Goal: Task Accomplishment & Management: Manage account settings

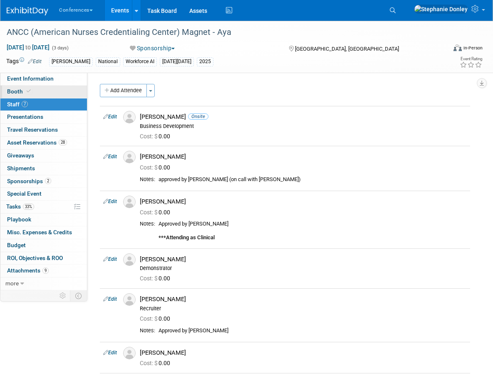
click at [17, 86] on link "Booth" at bounding box center [43, 92] width 86 height 12
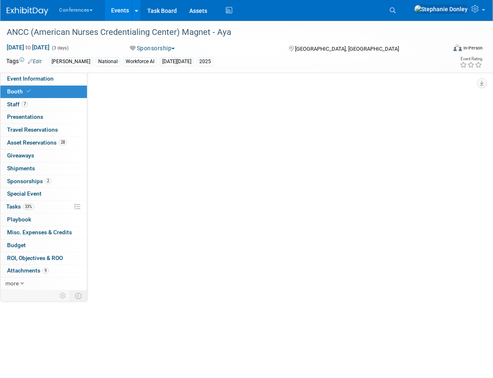
select select "20'x30'"
select select "Yes"
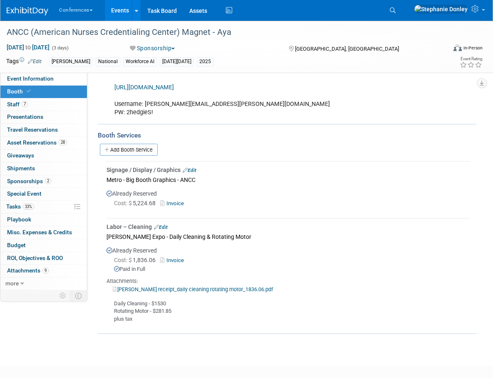
scroll to position [664, 0]
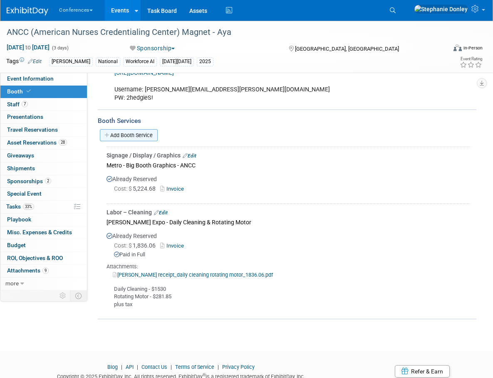
click at [125, 134] on link "Add Booth Service" at bounding box center [129, 135] width 58 height 12
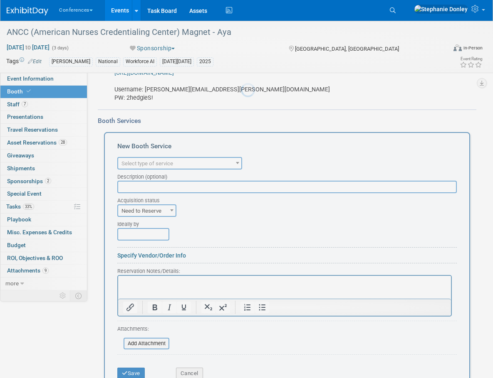
scroll to position [0, 0]
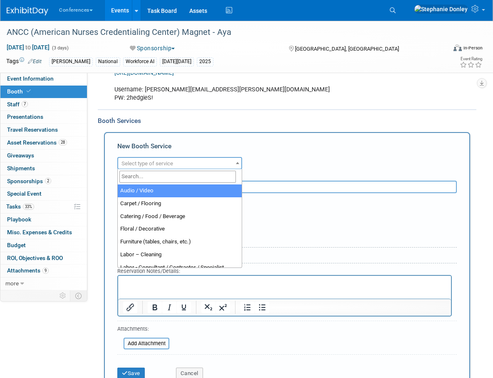
click at [142, 162] on span "Select type of service" at bounding box center [147, 164] width 52 height 6
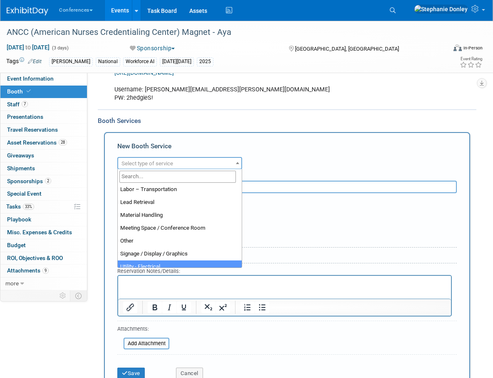
scroll to position [140, 0]
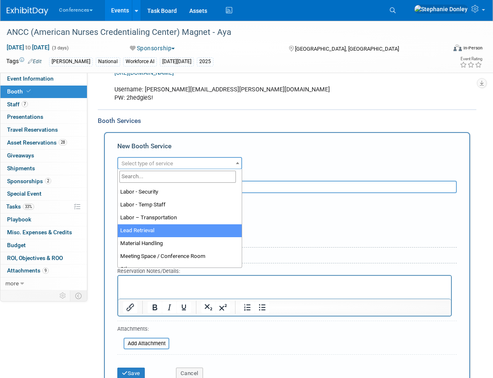
select select "7"
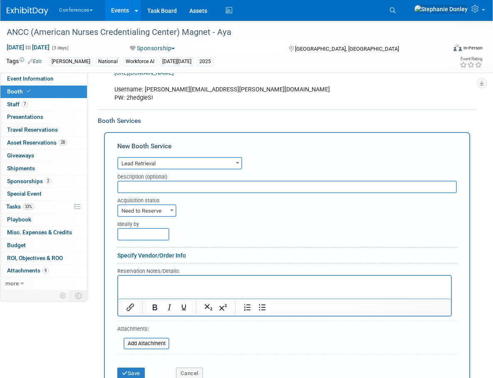
click at [133, 188] on input "text" at bounding box center [286, 187] width 339 height 12
type input "Plus Lead - 6 lead app licenses"
click at [149, 212] on span "Need to Reserve" at bounding box center [146, 211] width 57 height 12
select select "2"
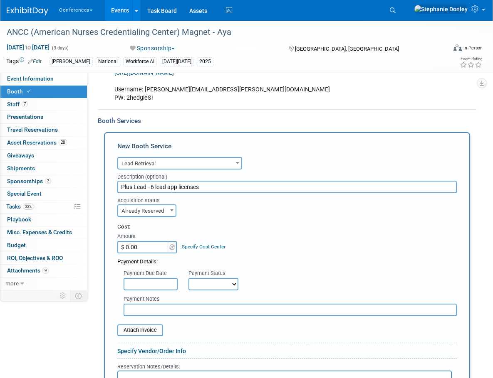
click at [148, 244] on input "$ 0.00" at bounding box center [143, 247] width 52 height 12
type input "$ 1,204.00"
click at [201, 247] on link "Specify Cost Center" at bounding box center [204, 247] width 44 height 6
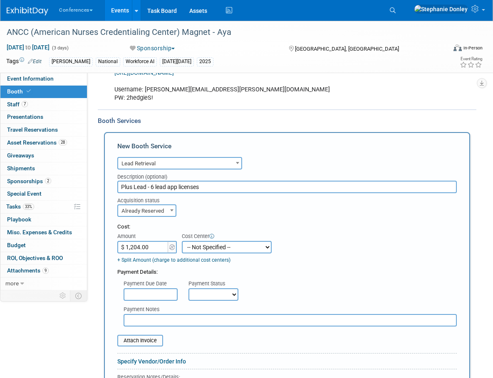
click at [201, 247] on select "-- Not Specified -- Aya Education Aya Healthcare Aya Locums Bespoke Corporate […" at bounding box center [227, 247] width 90 height 12
select select "18965872"
click at [182, 241] on select "-- Not Specified -- Aya Education Aya Healthcare Aya Locums Bespoke Corporate […" at bounding box center [227, 247] width 90 height 12
click at [212, 292] on select "Not Paid Yet Partially Paid Paid in Full" at bounding box center [213, 295] width 50 height 12
select select "1"
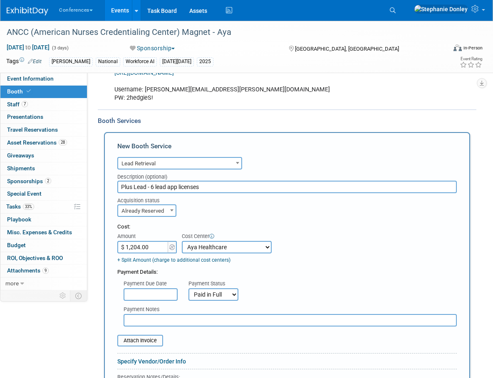
click at [188, 289] on select "Not Paid Yet Partially Paid Paid in Full" at bounding box center [213, 295] width 50 height 12
click at [138, 342] on input "file" at bounding box center [112, 341] width 99 height 10
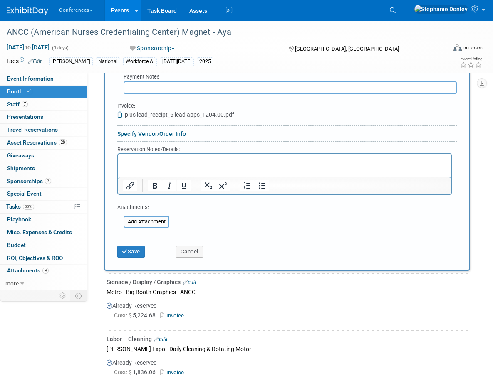
scroll to position [919, 0]
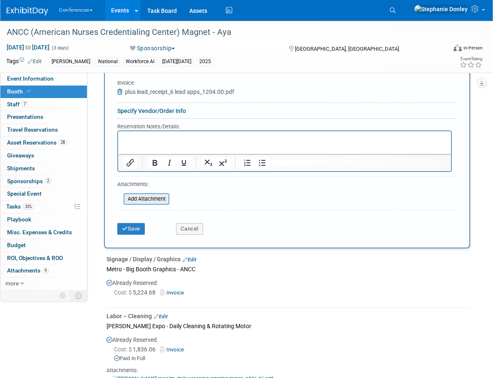
click at [142, 201] on input "file" at bounding box center [118, 199] width 99 height 10
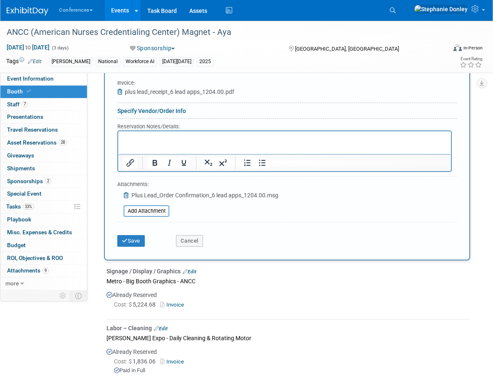
click at [154, 139] on p "Rich Text Area. Press ALT-0 for help." at bounding box center [284, 139] width 323 height 8
click at [135, 240] on button "Save" at bounding box center [130, 241] width 27 height 12
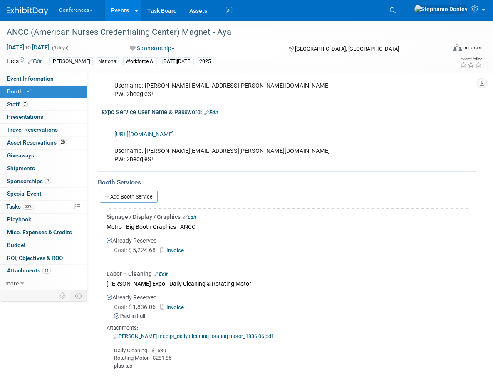
scroll to position [609, 0]
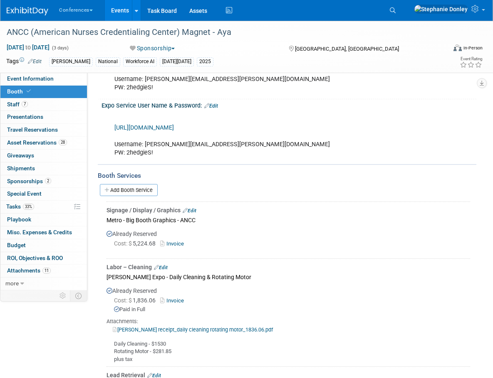
click at [371, 141] on div "https://ordering.edlen.com/new-order Username: stephanie.donley@ayahealthcare.c…" at bounding box center [255, 136] width 292 height 50
click at [131, 191] on link "Add Booth Service" at bounding box center [129, 190] width 58 height 12
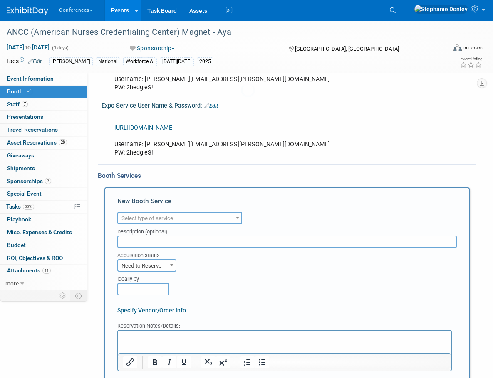
scroll to position [0, 0]
click at [146, 217] on span "Select type of service" at bounding box center [147, 218] width 52 height 6
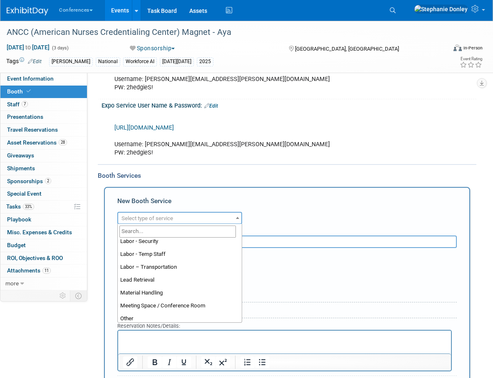
scroll to position [213, 0]
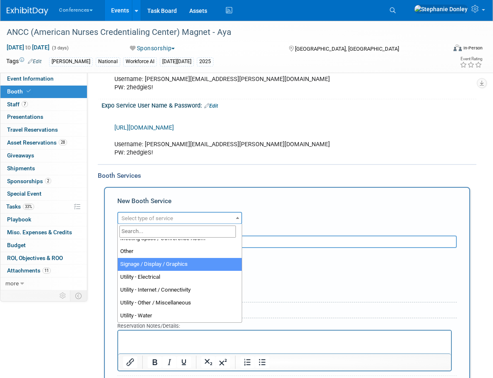
select select "3"
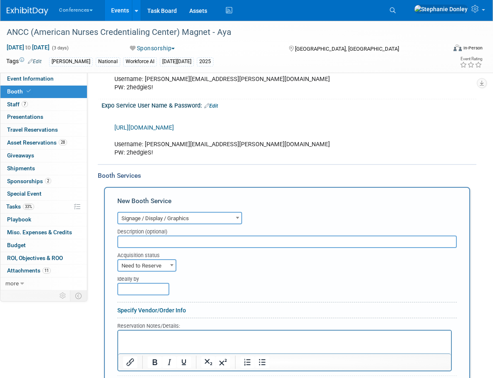
click at [136, 239] on input "text" at bounding box center [286, 242] width 339 height 12
click at [198, 240] on input "Metro - BIG Booth Design and Furniture" at bounding box center [286, 242] width 339 height 12
click at [219, 241] on input "Metro - BIG Booth Design, Furniture" at bounding box center [286, 242] width 339 height 12
type input "Metro - BIG Booth Design, Furniture, Labor"
click at [152, 264] on span "Need to Reserve" at bounding box center [146, 266] width 57 height 12
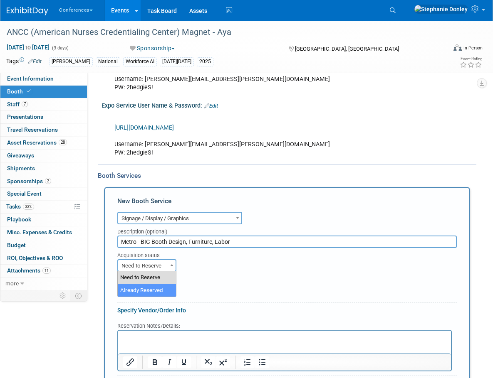
select select "2"
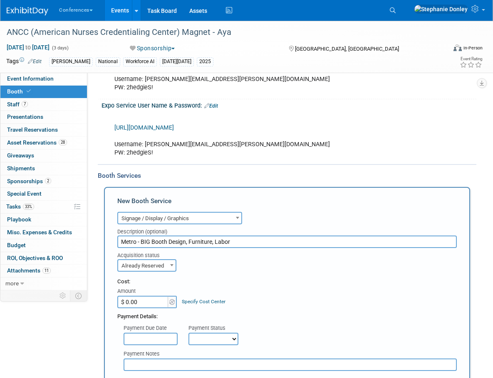
click at [144, 300] on input "$ 0.00" at bounding box center [143, 302] width 52 height 12
click at [142, 299] on input "$ 0.00" at bounding box center [143, 302] width 52 height 12
drag, startPoint x: 144, startPoint y: 299, endPoint x: 109, endPoint y: 303, distance: 35.5
click at [109, 303] on div "New Booth Service Audio / Video Carpet / Flooring Catering / Food / Beverage Fl…" at bounding box center [287, 365] width 366 height 357
type input "$ 85,860.36"
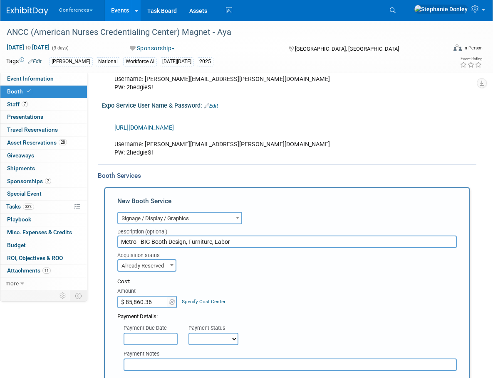
click at [201, 301] on link "Specify Cost Center" at bounding box center [204, 302] width 44 height 6
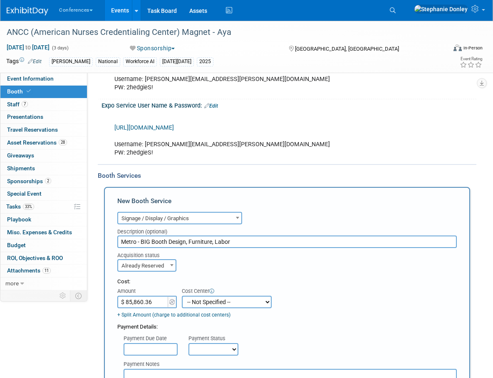
click at [201, 301] on select "-- Not Specified -- Aya Education Aya Healthcare Aya Locums Bespoke Corporate […" at bounding box center [227, 302] width 90 height 12
select select "18965872"
click at [182, 296] on select "-- Not Specified -- Aya Education Aya Healthcare Aya Locums Bespoke Corporate […" at bounding box center [227, 302] width 90 height 12
click at [220, 348] on select "Not Paid Yet Partially Paid Paid in Full" at bounding box center [213, 349] width 50 height 12
select select "2"
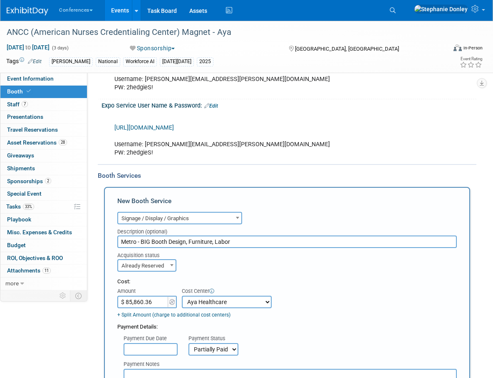
click at [188, 343] on select "Not Paid Yet Partially Paid Paid in Full" at bounding box center [213, 349] width 50 height 12
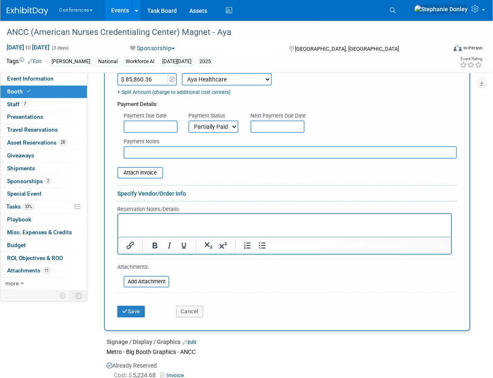
scroll to position [849, 0]
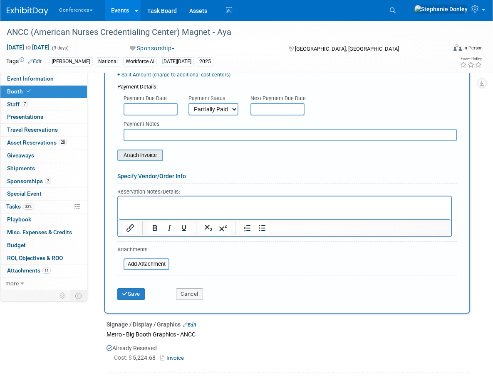
click at [138, 156] on input "file" at bounding box center [112, 156] width 99 height 10
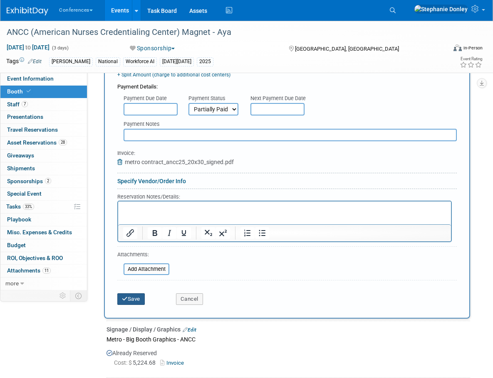
click at [134, 300] on button "Save" at bounding box center [130, 300] width 27 height 12
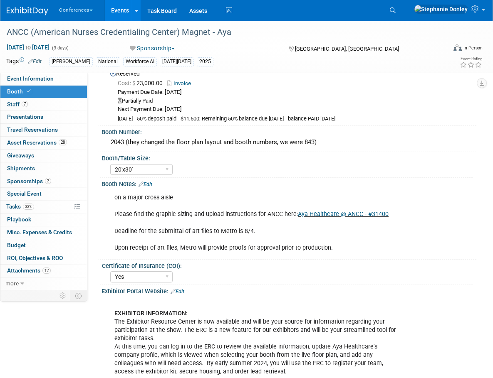
scroll to position [0, 0]
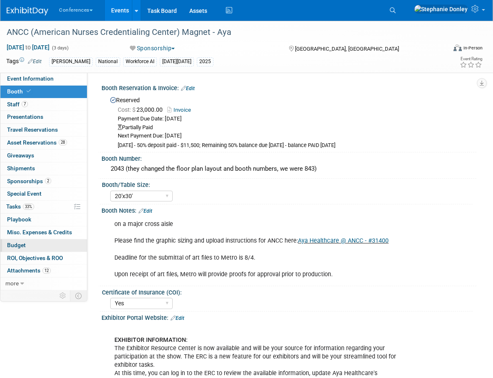
click at [38, 241] on link "Budget" at bounding box center [43, 246] width 86 height 12
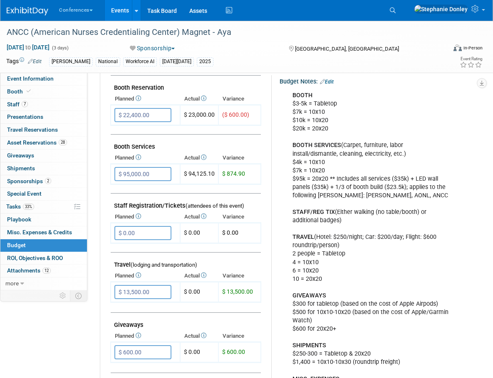
scroll to position [160, 0]
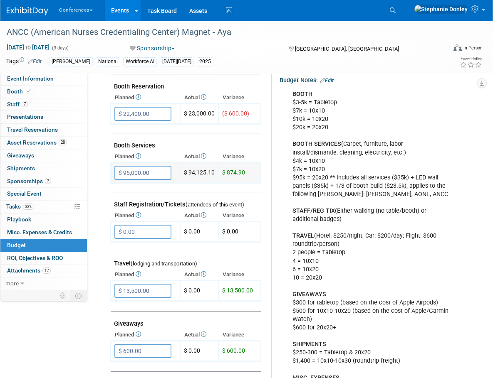
click at [148, 173] on input "$ 95,000.00" at bounding box center [142, 173] width 57 height 14
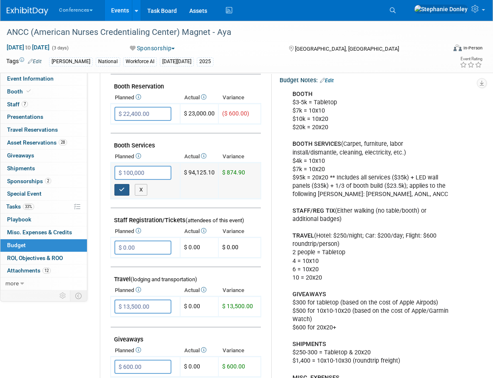
type input "$ 100,000.00"
click at [125, 191] on button "button" at bounding box center [121, 190] width 15 height 12
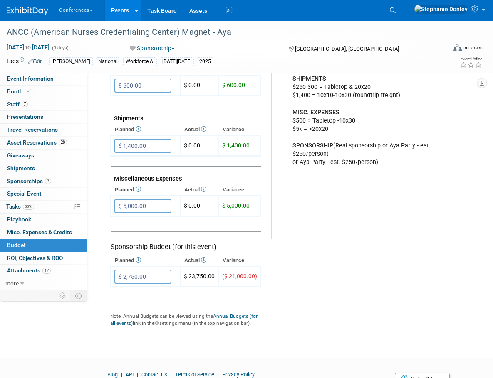
scroll to position [464, 0]
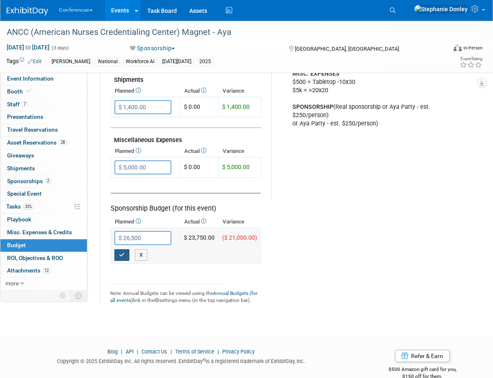
type input "$ 26,500.00"
click at [121, 255] on icon "button" at bounding box center [122, 254] width 6 height 5
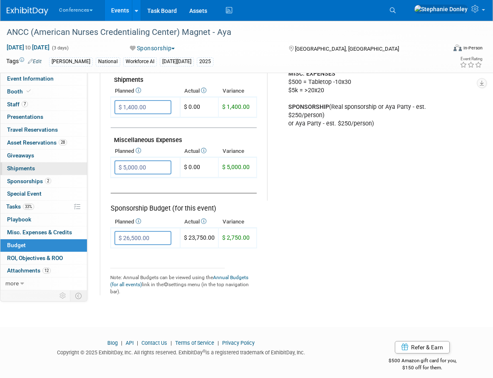
click at [20, 170] on span "Shipments 0" at bounding box center [21, 168] width 28 height 7
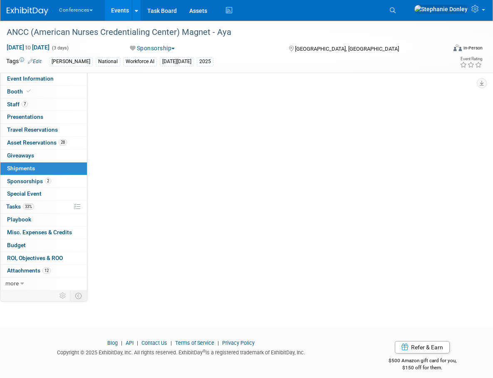
scroll to position [0, 0]
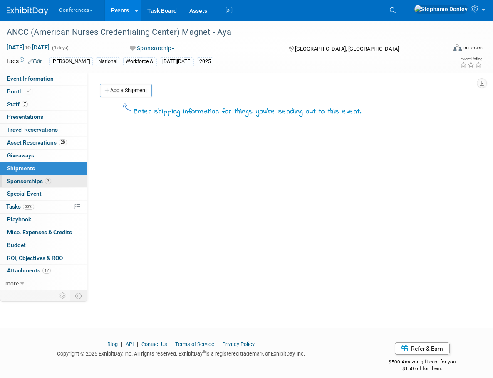
click at [22, 182] on span "Sponsorships 2" at bounding box center [29, 181] width 44 height 7
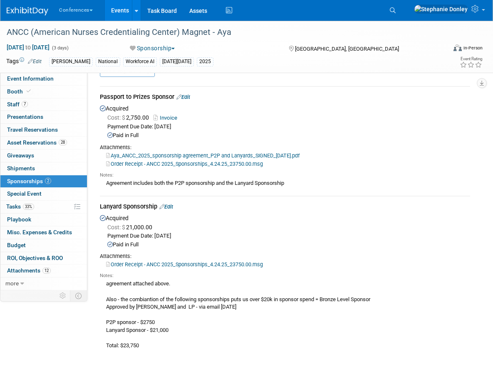
scroll to position [25, 0]
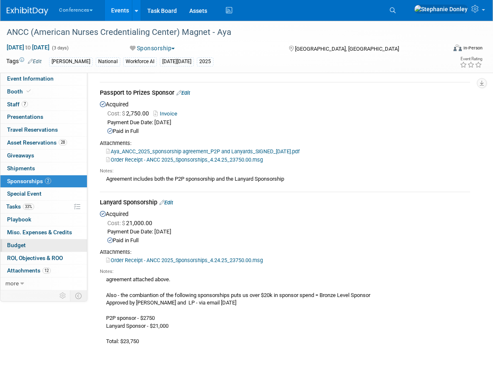
click at [14, 246] on span "Budget" at bounding box center [16, 245] width 19 height 7
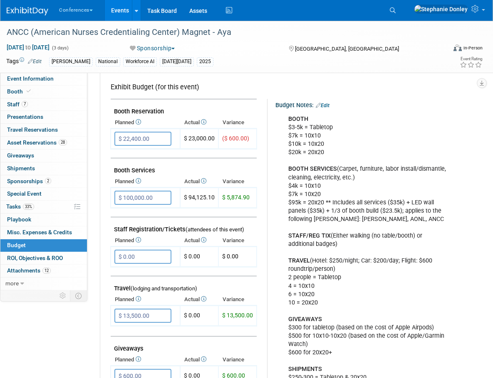
scroll to position [184, 0]
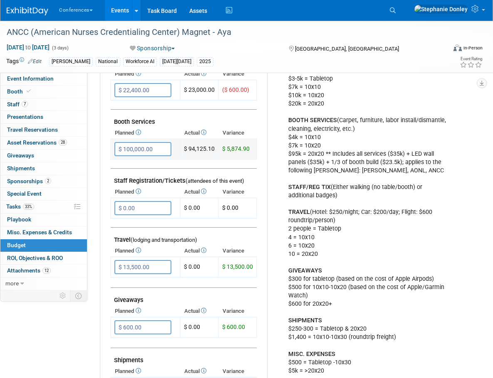
click at [154, 149] on input "$ 100,000.00" at bounding box center [142, 149] width 57 height 14
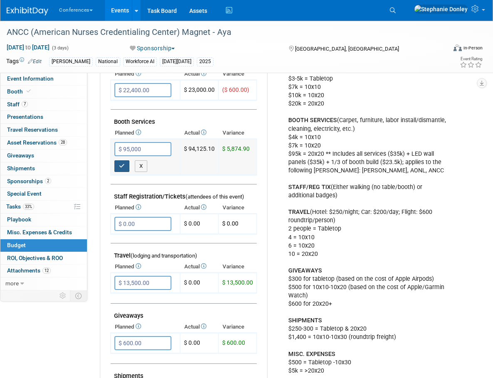
type input "$ 95,000.00"
click at [124, 169] on button "button" at bounding box center [121, 167] width 15 height 12
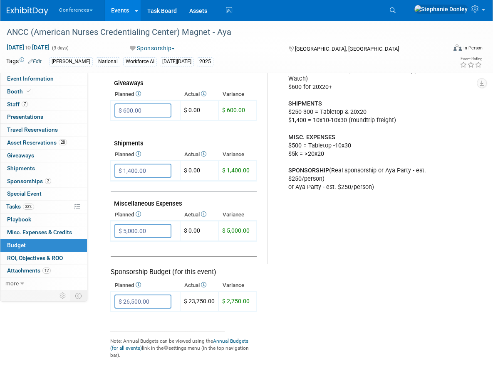
scroll to position [416, 0]
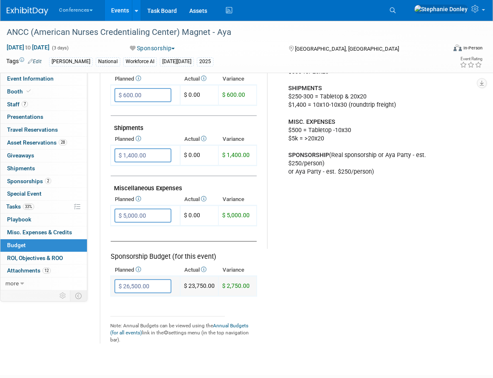
click at [149, 284] on input "$ 26,500.00" at bounding box center [142, 286] width 57 height 14
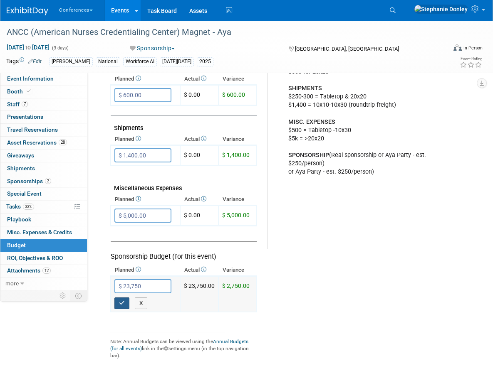
type input "$ 23,750.00"
click at [123, 305] on icon "button" at bounding box center [122, 303] width 6 height 5
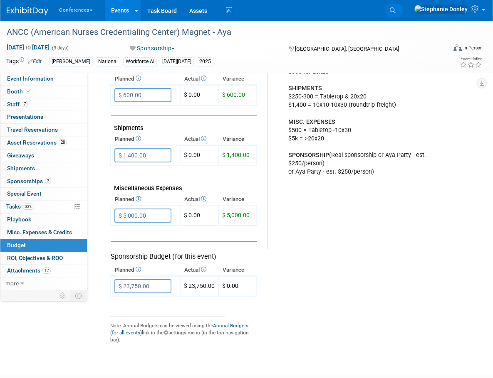
click at [0, 0] on span "Search" at bounding box center [0, 0] width 0 height 0
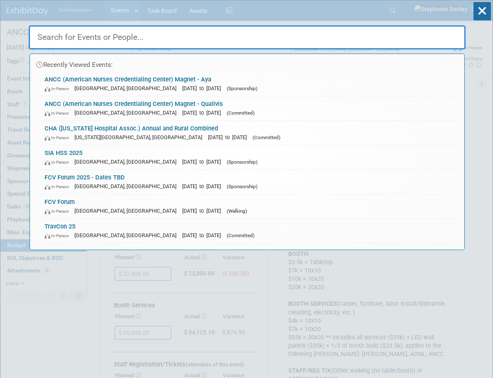
click at [241, 40] on input "text" at bounding box center [247, 37] width 437 height 24
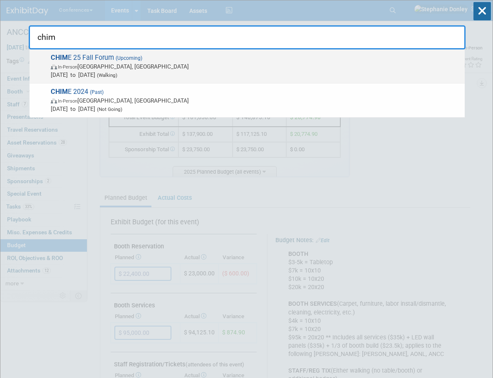
type input "chim"
click at [74, 56] on span "CHIM E 25 Fall Forum (Upcoming) In-Person San Antonio, TX Nov 10, 2025 to Nov 1…" at bounding box center [254, 66] width 412 height 25
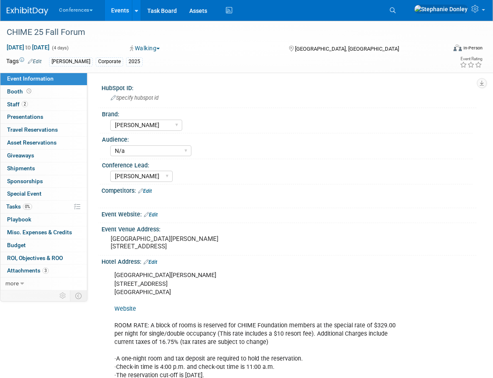
select select "[PERSON_NAME]"
select select "N/a"
select select "[PERSON_NAME]"
click at [17, 207] on span "Tasks 0%" at bounding box center [19, 206] width 26 height 7
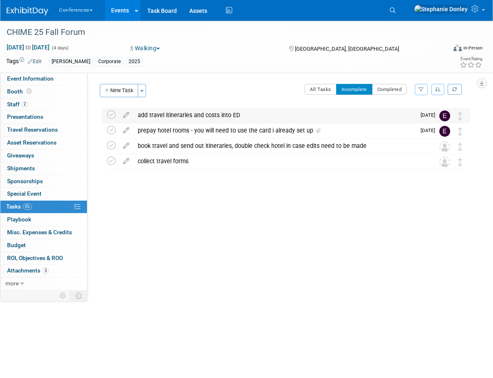
click at [204, 113] on div "add travel itineraries and costs into ED" at bounding box center [274, 115] width 282 height 14
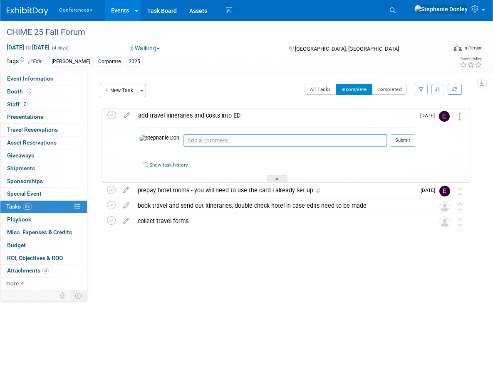
click at [183, 141] on textarea at bounding box center [285, 140] width 204 height 12
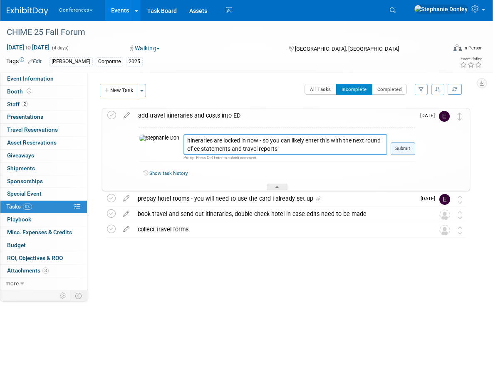
type textarea "itineraries are locked in now - so you can likely enter this with the next roun…"
click at [401, 150] on button "Submit" at bounding box center [402, 149] width 25 height 12
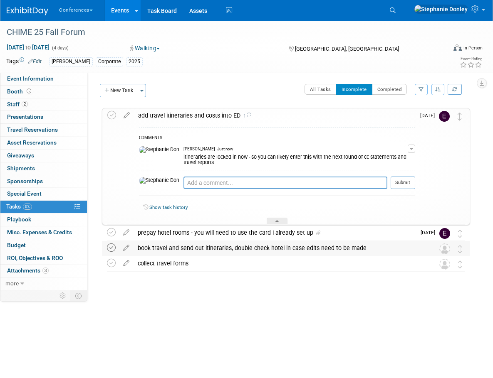
click at [113, 247] on icon at bounding box center [111, 248] width 9 height 9
click at [114, 247] on icon at bounding box center [111, 248] width 9 height 9
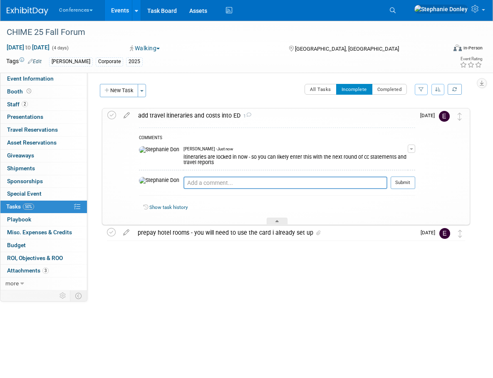
click at [314, 329] on body "Conferences Explore: My Workspaces 2 Go to Workspace: Conferences Marketing Req…" at bounding box center [246, 189] width 493 height 378
click at [0, 0] on span "Search" at bounding box center [0, 0] width 0 height 0
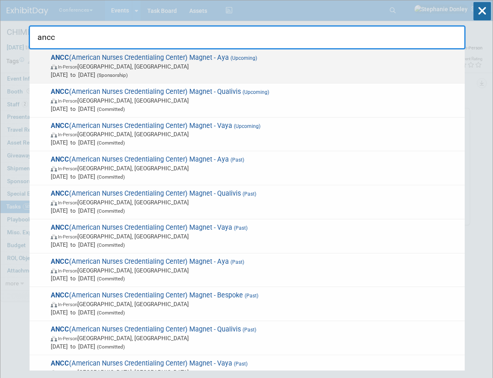
type input "ancc"
click at [57, 59] on span "ANCC (American Nurses Credentialing Center) Magnet - Aya (Upcoming) In-Person A…" at bounding box center [254, 66] width 412 height 25
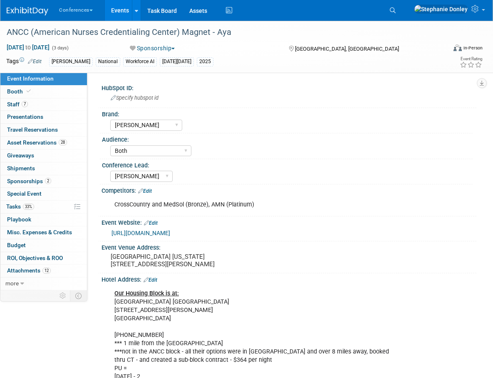
select select "[PERSON_NAME]"
select select "Both"
select select "[PERSON_NAME]"
click at [15, 206] on span "Tasks 33%" at bounding box center [20, 206] width 28 height 7
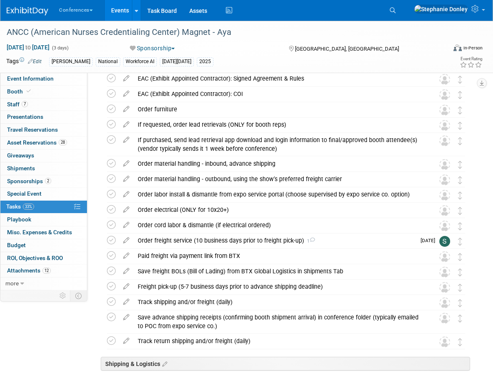
scroll to position [240, 0]
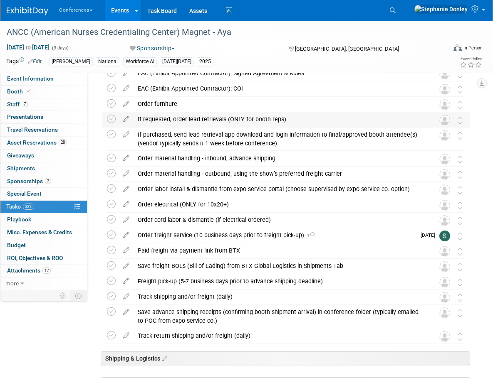
click at [170, 119] on div "If requested, order lead retrievals (ONLY for booth reps)" at bounding box center [277, 119] width 289 height 14
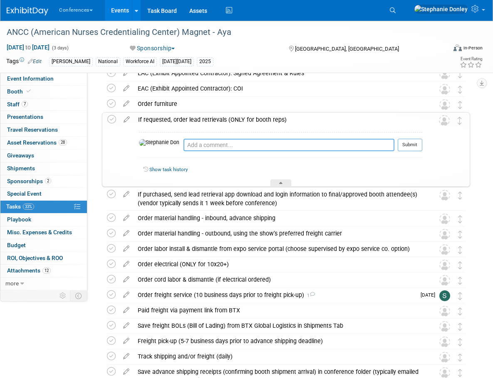
click at [192, 145] on textarea at bounding box center [288, 145] width 211 height 12
type textarea "ordered 6 app licenses thru plus lead"
click at [409, 146] on button "Submit" at bounding box center [410, 145] width 25 height 12
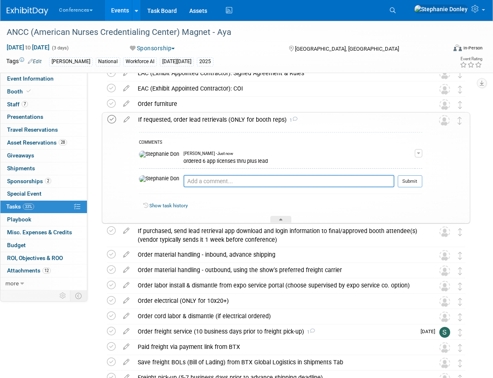
click at [113, 119] on icon at bounding box center [111, 119] width 9 height 9
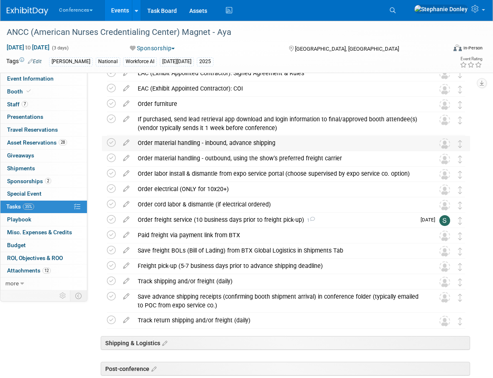
click at [158, 142] on div "Order material handling - inbound, advance shipping" at bounding box center [277, 143] width 289 height 14
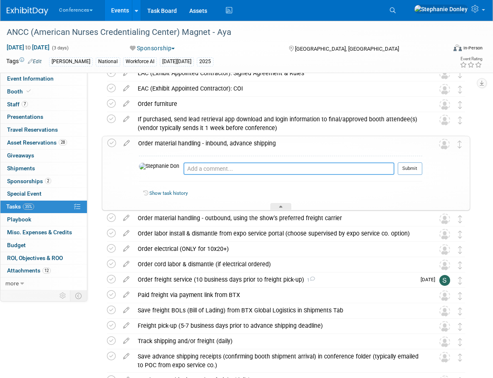
click at [183, 169] on textarea at bounding box center [288, 169] width 211 height 12
type textarea "metro handles"
click at [409, 168] on button "Submit" at bounding box center [410, 169] width 25 height 12
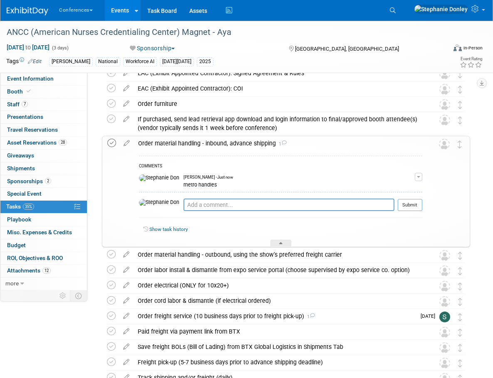
click at [111, 144] on icon at bounding box center [111, 143] width 9 height 9
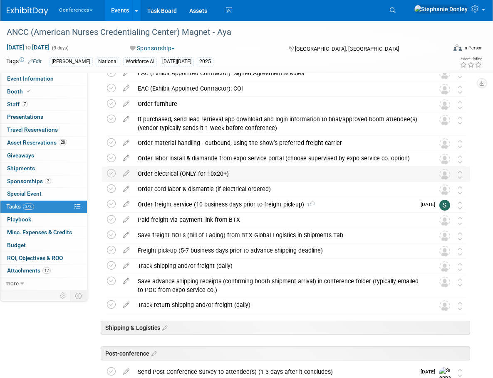
click at [160, 174] on div "Order electrical (ONLY for 10x20+)" at bounding box center [277, 174] width 289 height 14
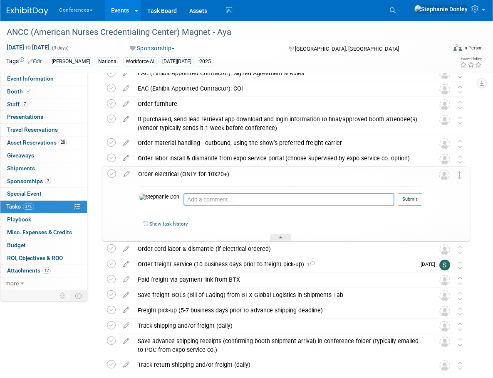
click at [183, 202] on textarea at bounding box center [288, 199] width 211 height 12
type textarea "ordered - 9/29 - edlen"
click at [411, 203] on button "Submit" at bounding box center [410, 199] width 25 height 12
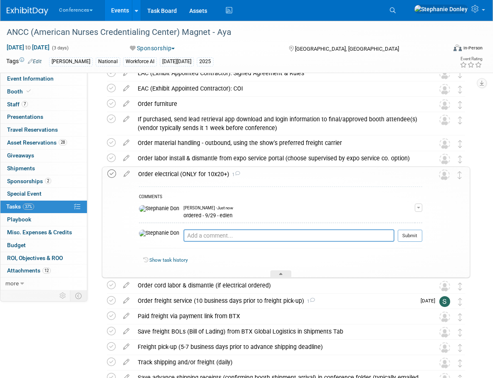
click at [112, 176] on icon at bounding box center [111, 174] width 9 height 9
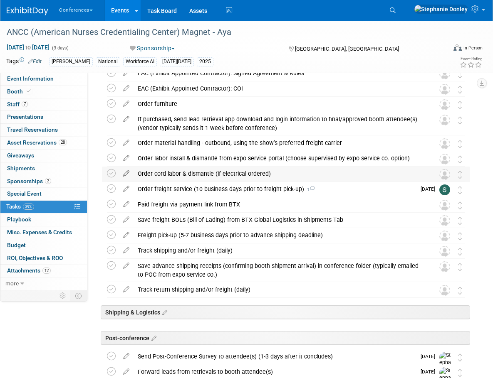
click at [127, 173] on icon at bounding box center [126, 172] width 15 height 10
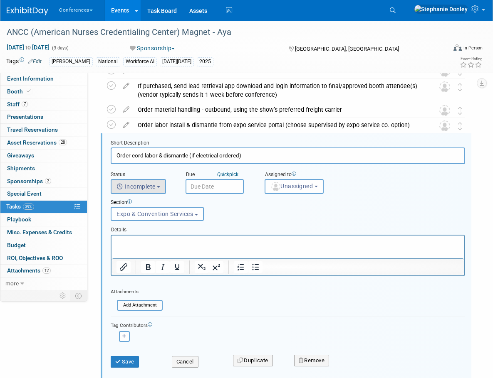
scroll to position [284, 0]
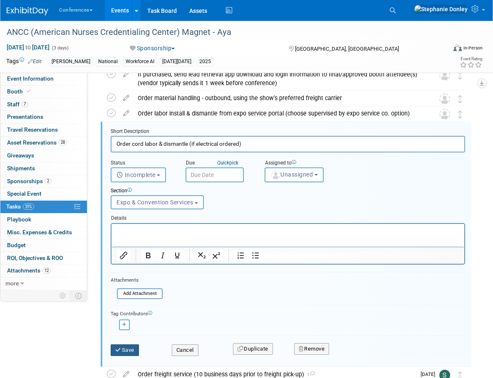
click at [127, 350] on button "Save" at bounding box center [125, 351] width 28 height 12
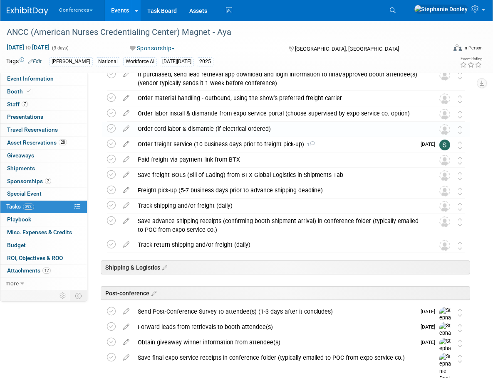
click at [179, 129] on div "Order cord labor & dismantle (if electrical ordered)" at bounding box center [277, 129] width 289 height 14
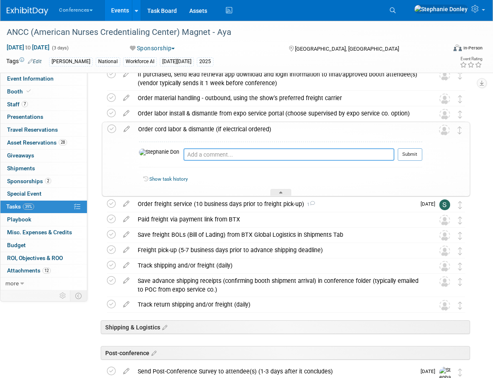
click at [183, 157] on textarea at bounding box center [288, 154] width 211 height 12
type textarea "ordered thru edlen"
click at [408, 157] on button "Submit" at bounding box center [410, 154] width 25 height 12
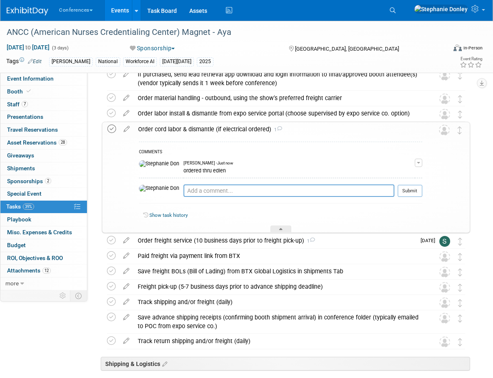
click at [111, 127] on icon at bounding box center [111, 129] width 9 height 9
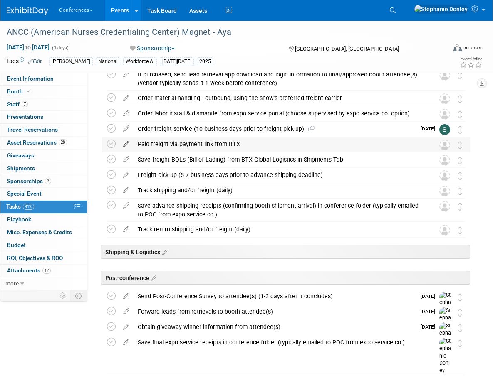
click at [126, 144] on icon at bounding box center [126, 142] width 15 height 10
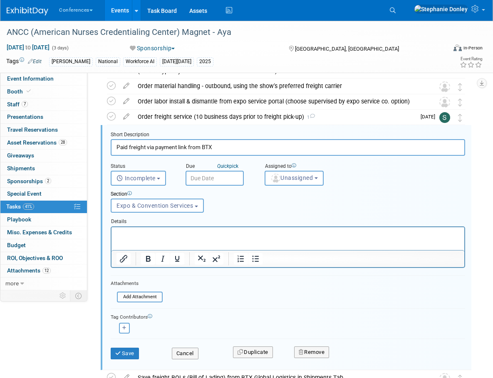
scroll to position [300, 0]
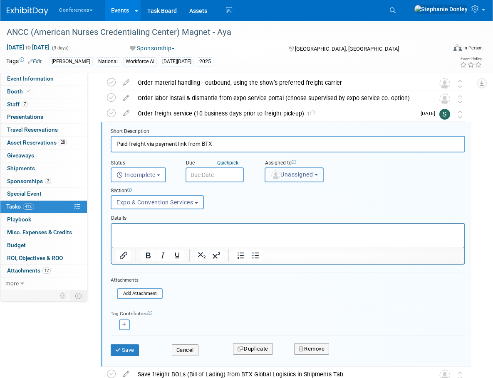
click at [291, 177] on span "Unassigned" at bounding box center [291, 174] width 42 height 7
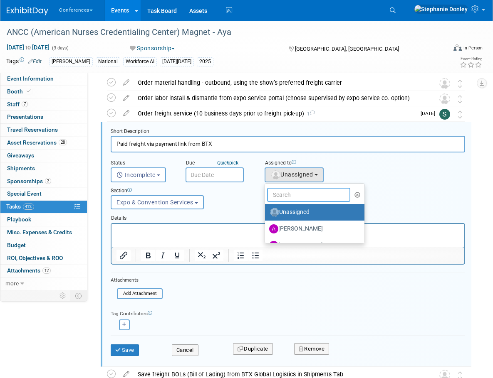
click at [288, 196] on input "text" at bounding box center [308, 195] width 83 height 14
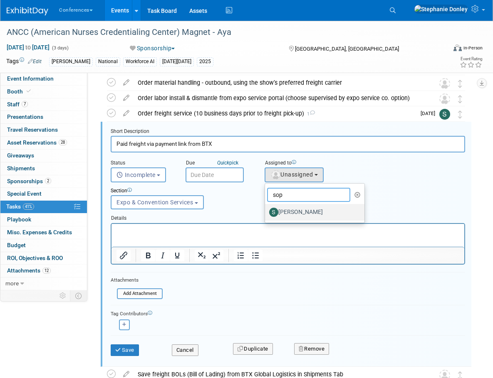
type input "sop"
click at [296, 207] on label "[PERSON_NAME]" at bounding box center [312, 212] width 87 height 13
click at [266, 209] on input "[PERSON_NAME]" at bounding box center [263, 211] width 5 height 5
select select "a9d03f23-9900-4d84-867c-673ace9463de"
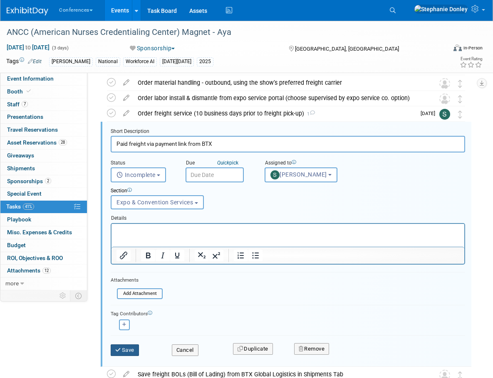
click at [124, 348] on button "Save" at bounding box center [125, 351] width 28 height 12
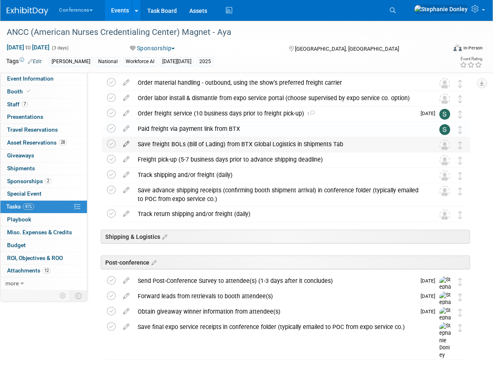
click at [128, 145] on icon at bounding box center [126, 142] width 15 height 10
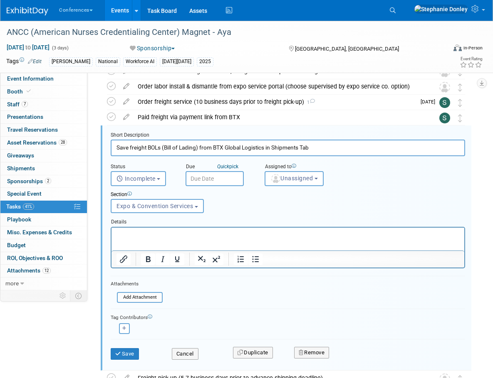
scroll to position [315, 0]
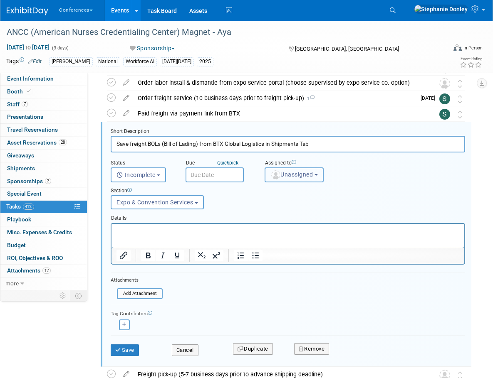
click at [305, 178] on span "Unassigned" at bounding box center [291, 174] width 42 height 7
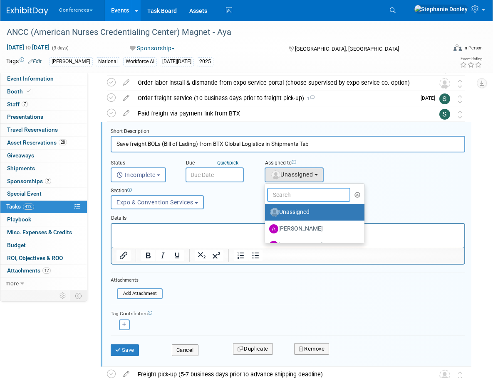
click at [298, 197] on input "text" at bounding box center [308, 195] width 83 height 14
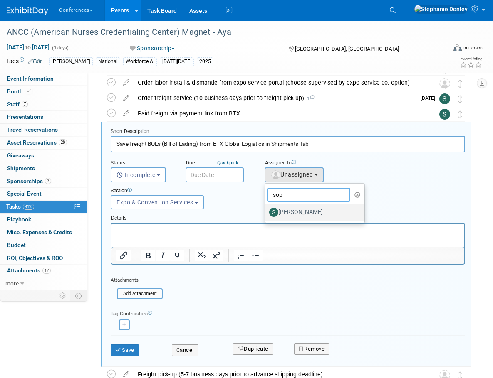
type input "sop"
click at [293, 211] on label "[PERSON_NAME]" at bounding box center [312, 212] width 87 height 13
click at [266, 211] on input "[PERSON_NAME]" at bounding box center [263, 211] width 5 height 5
select select "a9d03f23-9900-4d84-867c-673ace9463de"
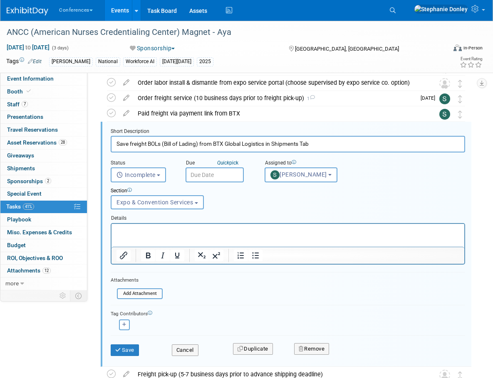
click at [228, 227] on p "Rich Text Area. Press ALT-0 for help." at bounding box center [287, 231] width 343 height 8
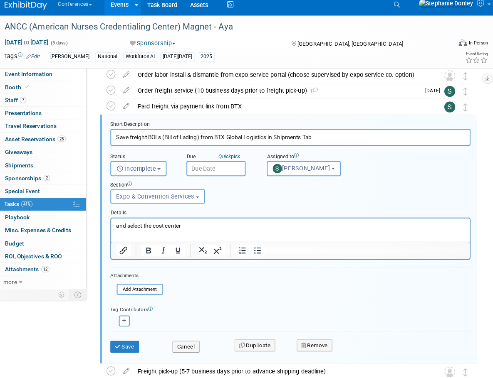
scroll to position [318, 0]
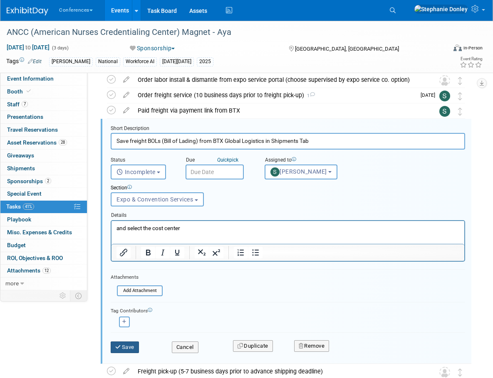
click at [126, 349] on button "Save" at bounding box center [125, 348] width 28 height 12
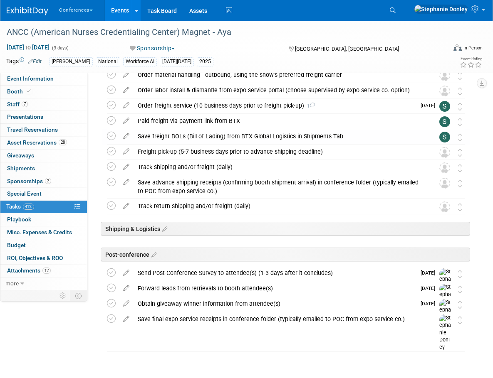
scroll to position [308, 0]
click at [127, 152] on icon at bounding box center [126, 150] width 15 height 10
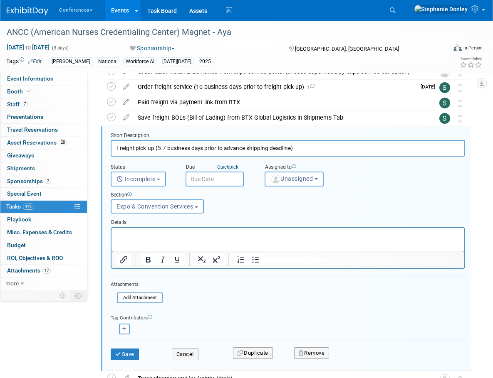
scroll to position [331, 0]
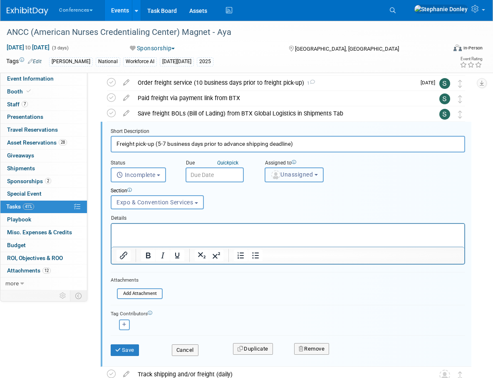
click at [290, 174] on span "Unassigned" at bounding box center [291, 174] width 42 height 7
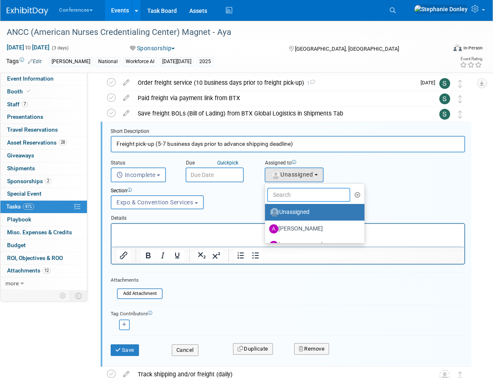
click at [287, 195] on input "text" at bounding box center [308, 195] width 83 height 14
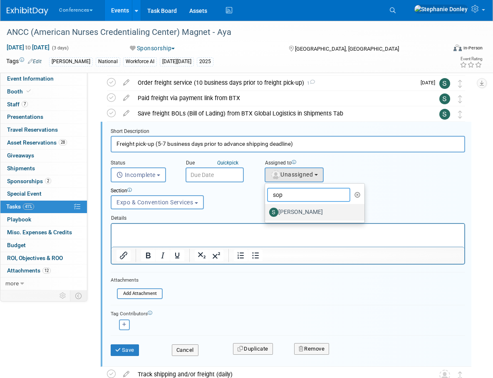
type input "sop"
click at [296, 217] on label "[PERSON_NAME]" at bounding box center [312, 212] width 87 height 13
click at [266, 214] on input "[PERSON_NAME]" at bounding box center [263, 211] width 5 height 5
select select "a9d03f23-9900-4d84-867c-673ace9463de"
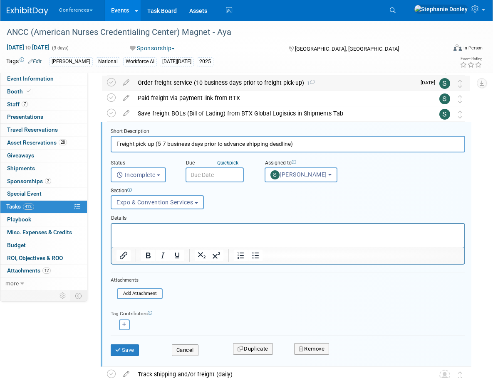
click at [205, 81] on div "Order freight service (10 business days prior to freight pick-up) 1" at bounding box center [274, 83] width 282 height 14
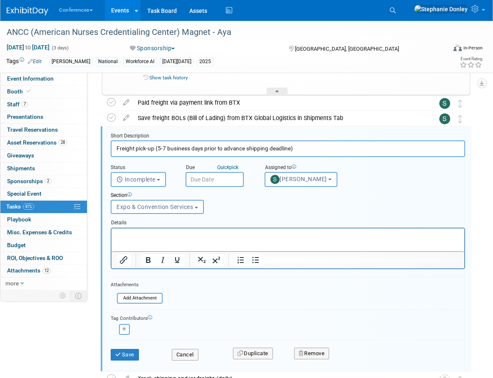
scroll to position [457, 0]
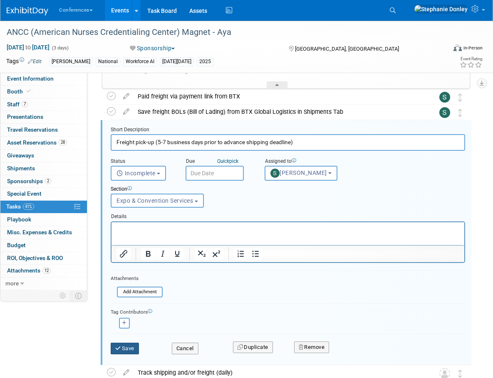
click at [124, 351] on button "Save" at bounding box center [125, 349] width 28 height 12
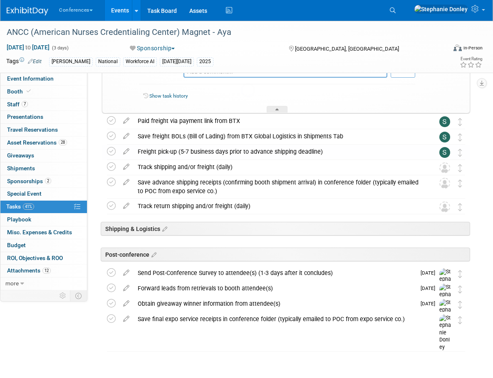
scroll to position [432, 0]
click at [126, 165] on icon at bounding box center [126, 165] width 15 height 10
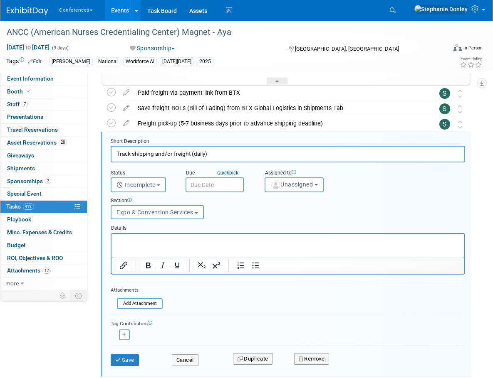
scroll to position [471, 0]
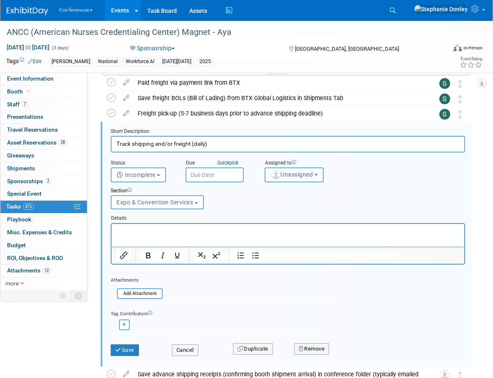
click at [286, 175] on span "Unassigned" at bounding box center [291, 174] width 42 height 7
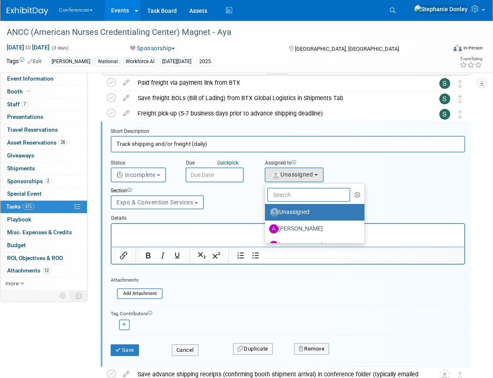
click at [284, 198] on input "text" at bounding box center [308, 195] width 83 height 14
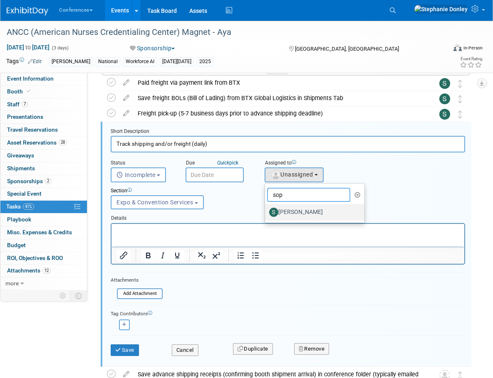
type input "sop"
click at [295, 210] on label "[PERSON_NAME]" at bounding box center [312, 212] width 87 height 13
click at [266, 210] on input "[PERSON_NAME]" at bounding box center [263, 211] width 5 height 5
select select "a9d03f23-9900-4d84-867c-673ace9463de"
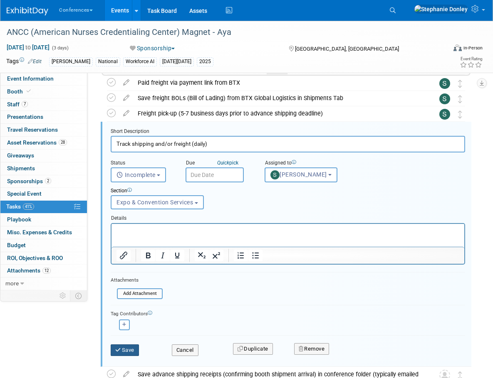
click at [125, 350] on button "Save" at bounding box center [125, 351] width 28 height 12
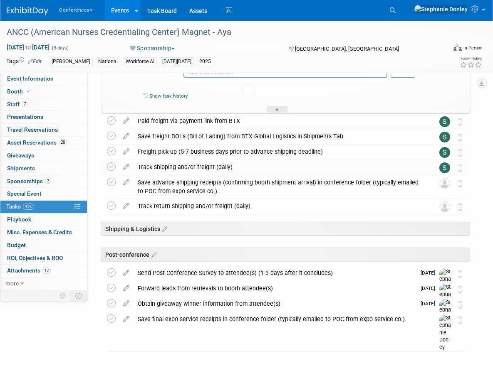
scroll to position [432, 0]
click at [126, 183] on icon at bounding box center [126, 180] width 15 height 10
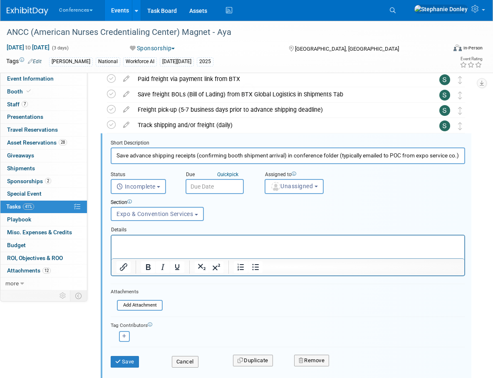
scroll to position [486, 0]
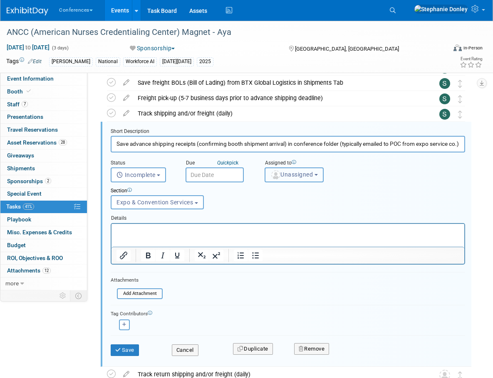
click at [300, 173] on span "Unassigned" at bounding box center [291, 174] width 42 height 7
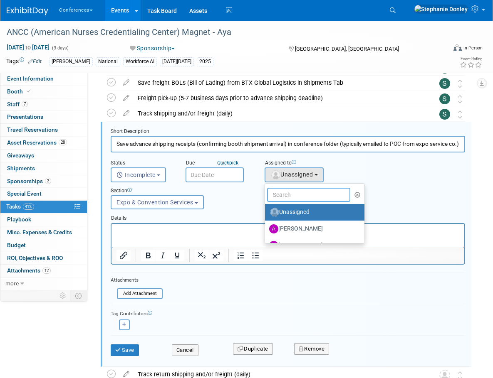
click at [287, 195] on input "text" at bounding box center [308, 195] width 83 height 14
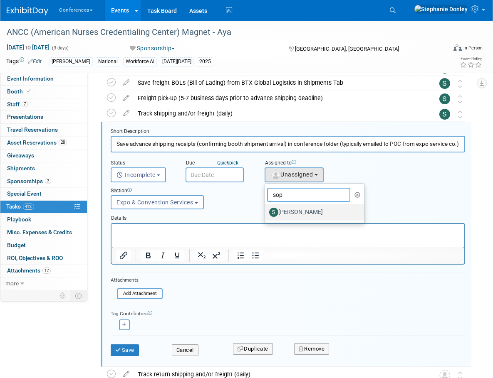
type input "sop"
click at [296, 211] on label "[PERSON_NAME]" at bounding box center [312, 212] width 87 height 13
click at [266, 211] on input "[PERSON_NAME]" at bounding box center [263, 211] width 5 height 5
select select "a9d03f23-9900-4d84-867c-673ace9463de"
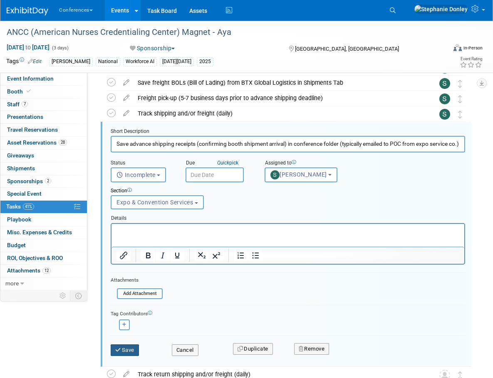
click at [125, 352] on button "Save" at bounding box center [125, 351] width 28 height 12
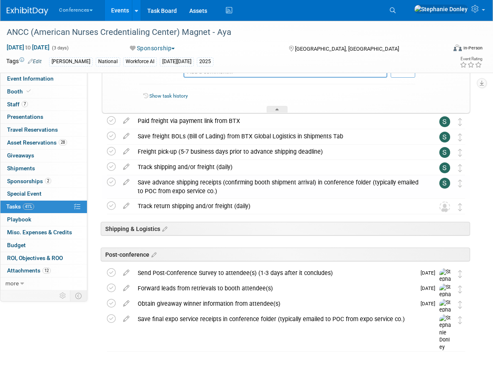
scroll to position [432, 0]
click at [126, 205] on icon at bounding box center [126, 204] width 15 height 10
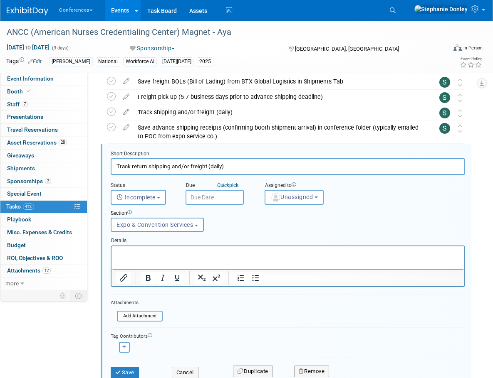
scroll to position [510, 0]
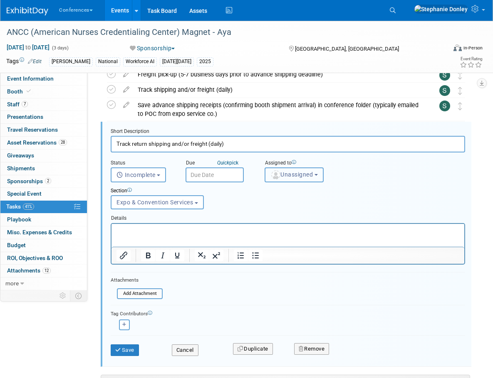
click at [288, 175] on span "Unassigned" at bounding box center [291, 174] width 42 height 7
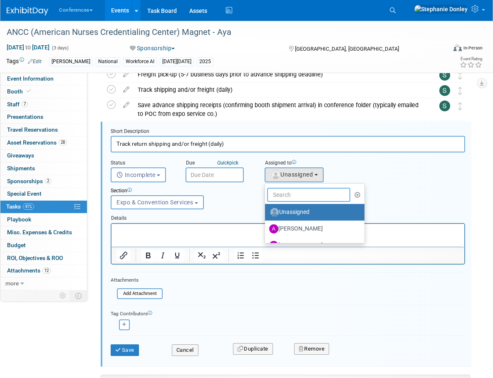
click at [279, 195] on input "text" at bounding box center [308, 195] width 83 height 14
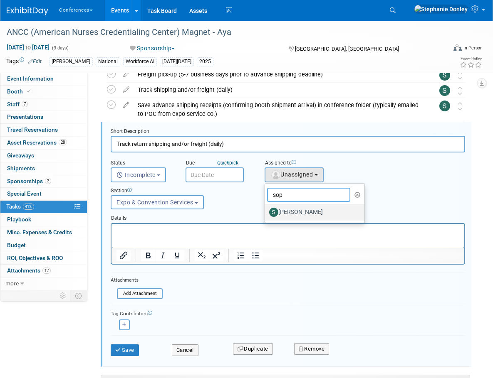
type input "sop"
click at [295, 212] on label "[PERSON_NAME]" at bounding box center [312, 212] width 87 height 13
click at [266, 212] on input "[PERSON_NAME]" at bounding box center [263, 211] width 5 height 5
select select "a9d03f23-9900-4d84-867c-673ace9463de"
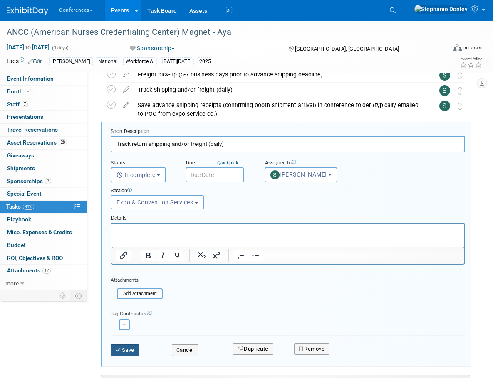
click at [123, 349] on button "Save" at bounding box center [125, 351] width 28 height 12
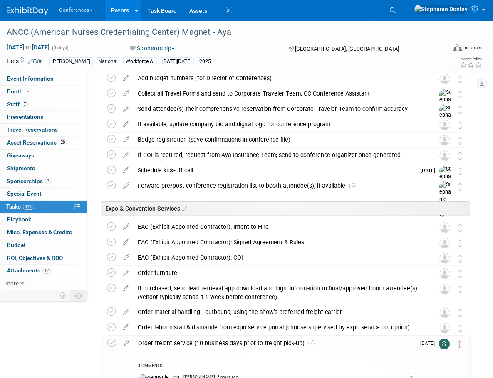
scroll to position [69, 0]
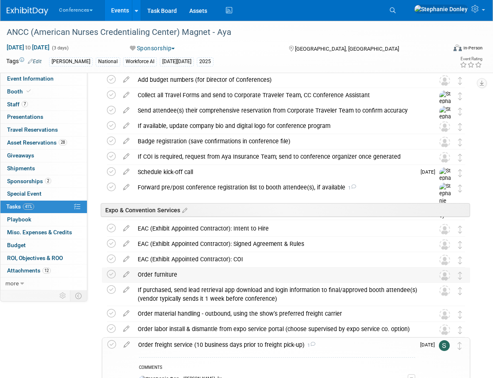
click at [148, 276] on div "Order furniture" at bounding box center [277, 275] width 289 height 14
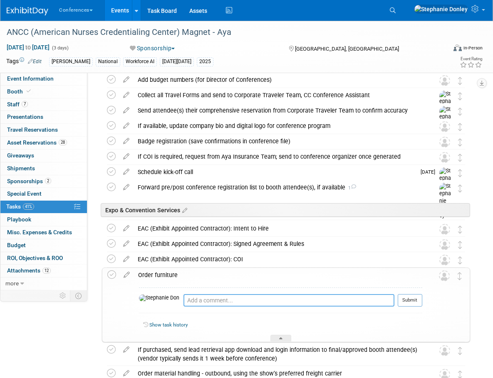
click at [183, 302] on textarea at bounding box center [288, 300] width 211 height 12
type textarea "included with metro order"
click at [412, 299] on button "Submit" at bounding box center [410, 300] width 25 height 12
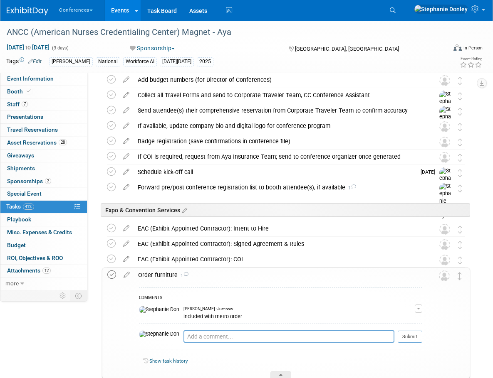
click at [112, 276] on icon at bounding box center [111, 275] width 9 height 9
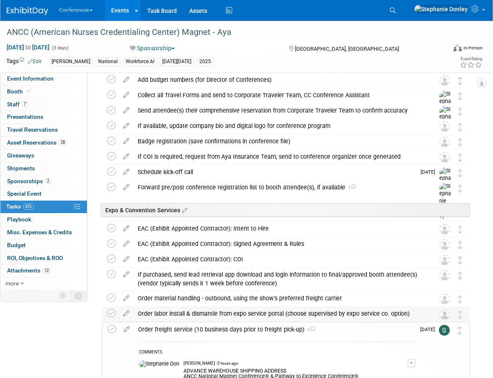
click at [188, 313] on div "Order labor install & dismantle from expo service portal (choose supervised by …" at bounding box center [277, 314] width 289 height 14
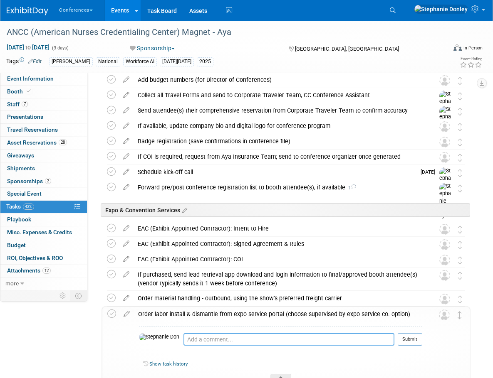
click at [204, 341] on textarea at bounding box center [288, 339] width 211 height 12
type textarea "included with metro order"
click at [415, 341] on button "Submit" at bounding box center [410, 339] width 25 height 12
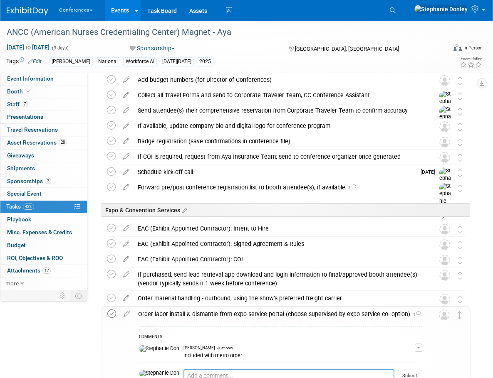
click at [111, 314] on icon at bounding box center [111, 314] width 9 height 9
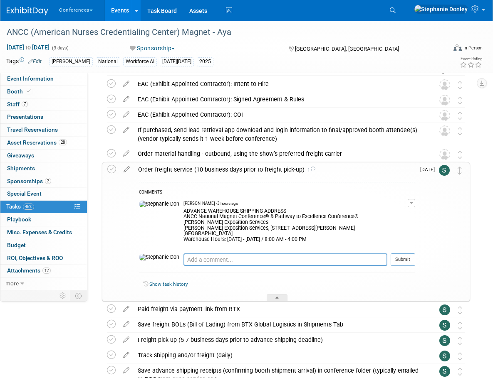
scroll to position [238, 0]
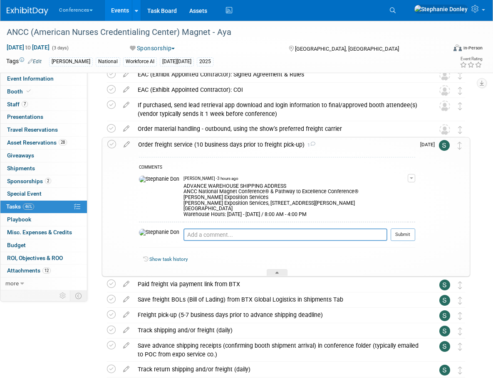
click at [482, 273] on div "Event Information Event Info Booth Booth 7 Staff 7 Staff 0 Presentations 0 Pres…" at bounding box center [246, 154] width 493 height 743
click at [0, 0] on span "Search" at bounding box center [0, 0] width 0 height 0
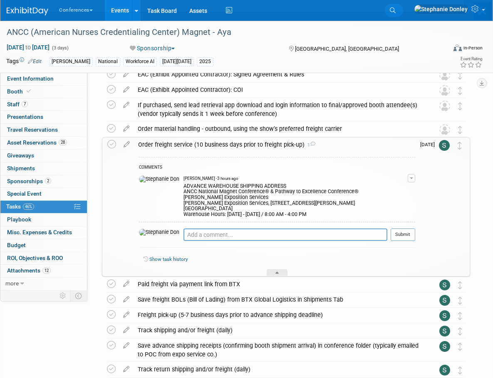
scroll to position [0, 0]
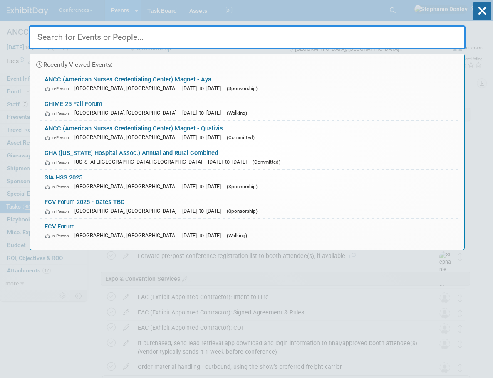
click at [257, 39] on input "text" at bounding box center [247, 37] width 437 height 24
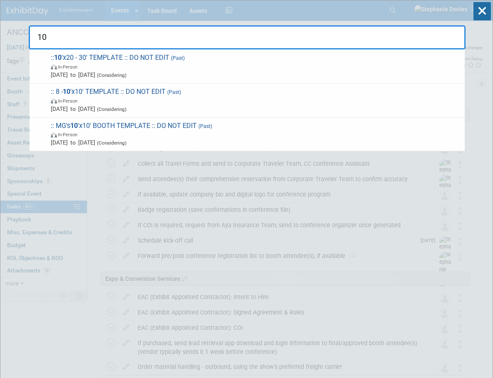
type input "1"
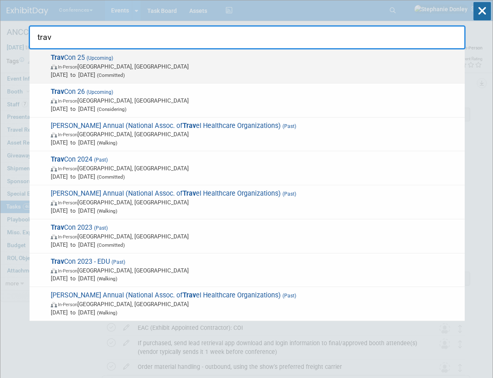
type input "trav"
click at [79, 67] on span "In-Person Las Vegas, NV" at bounding box center [256, 66] width 410 height 8
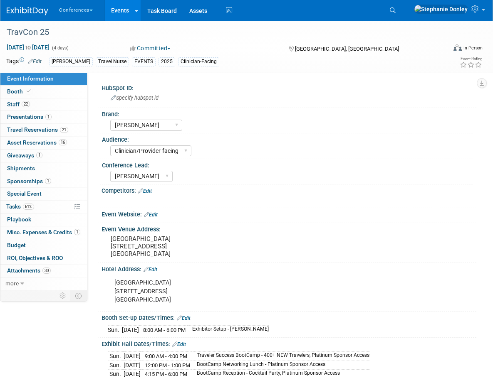
select select "[PERSON_NAME]"
select select "Clinician/Provider-facing"
select select "[PERSON_NAME]"
click at [14, 92] on span "Booth" at bounding box center [19, 91] width 25 height 7
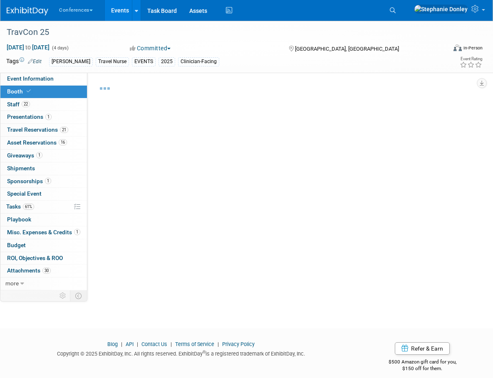
select select "20'x20'"
select select "Yes"
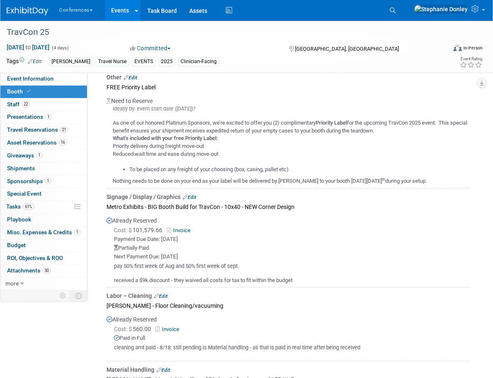
scroll to position [419, 0]
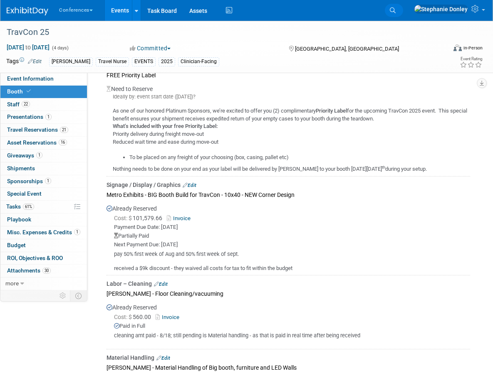
click at [403, 6] on link "Search" at bounding box center [394, 10] width 18 height 13
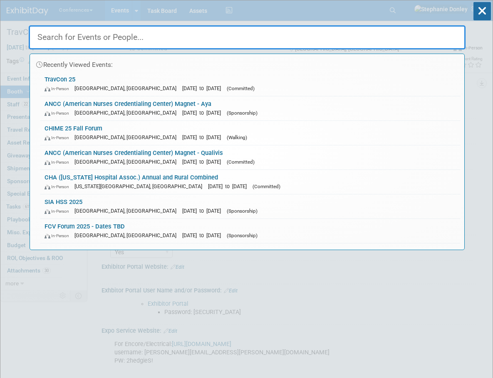
click at [215, 36] on input "text" at bounding box center [247, 37] width 437 height 24
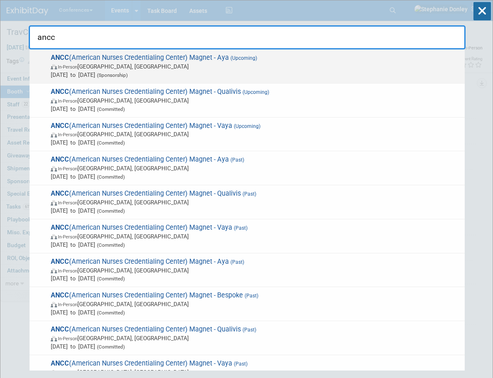
type input "ancc"
click at [101, 68] on span "In-Person Atlanta, GA" at bounding box center [256, 66] width 410 height 8
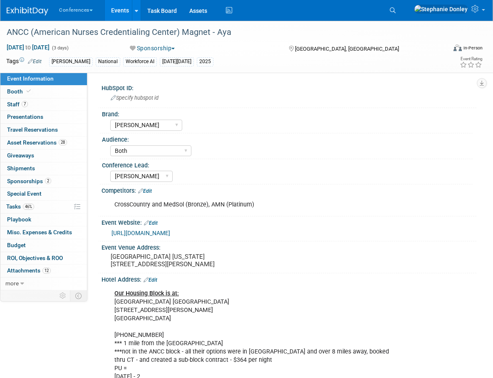
select select "[PERSON_NAME]"
select select "Both"
select select "[PERSON_NAME]"
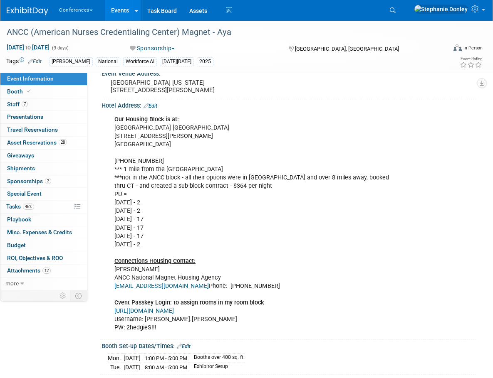
scroll to position [191, 0]
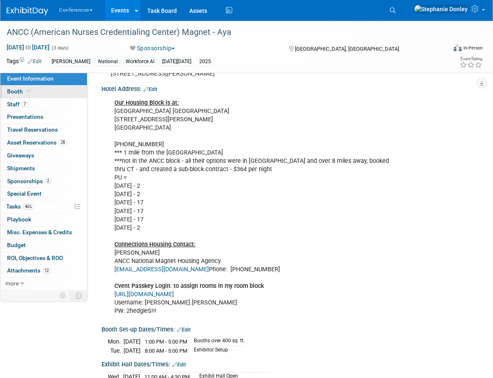
click at [15, 90] on span "Booth" at bounding box center [19, 91] width 25 height 7
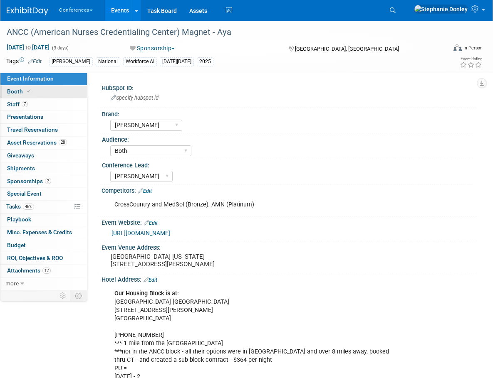
select select "20'x30'"
select select "Yes"
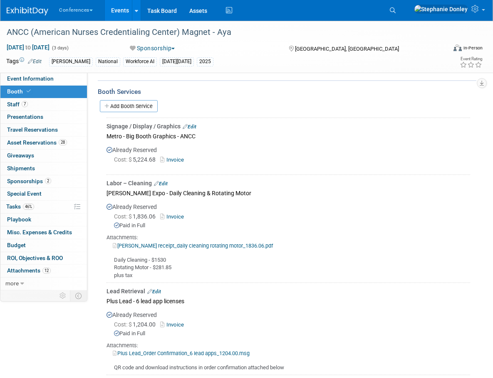
scroll to position [673, 0]
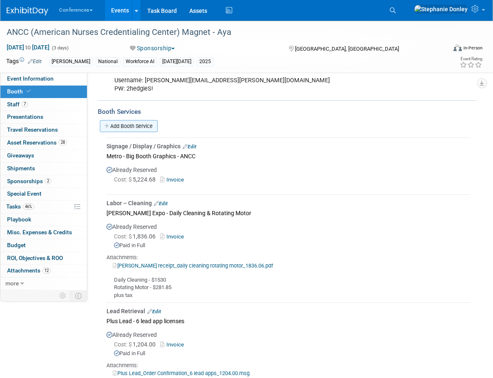
click at [130, 129] on link "Add Booth Service" at bounding box center [129, 126] width 58 height 12
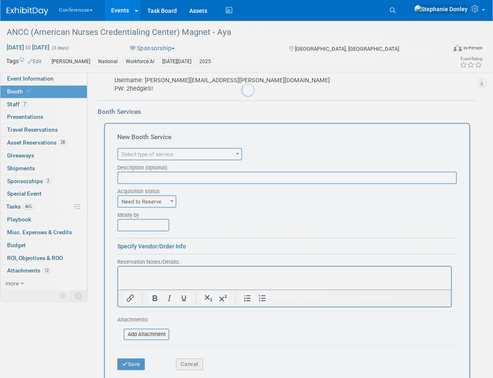
scroll to position [0, 0]
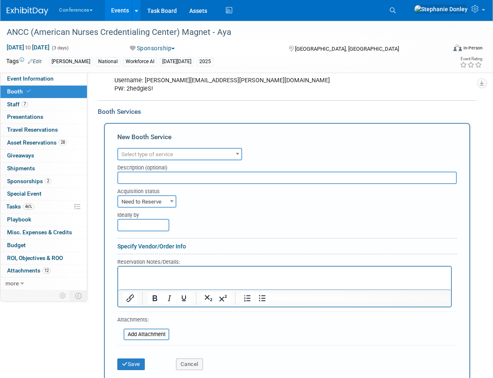
click at [158, 157] on span "Select type of service" at bounding box center [147, 154] width 52 height 6
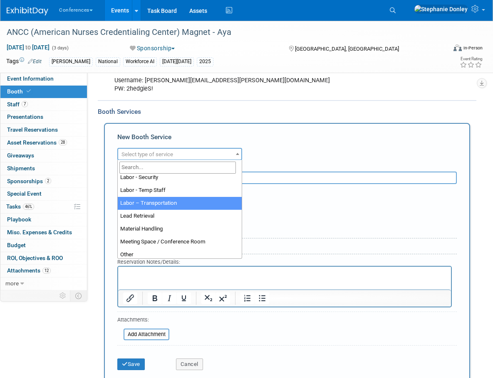
scroll to position [73, 0]
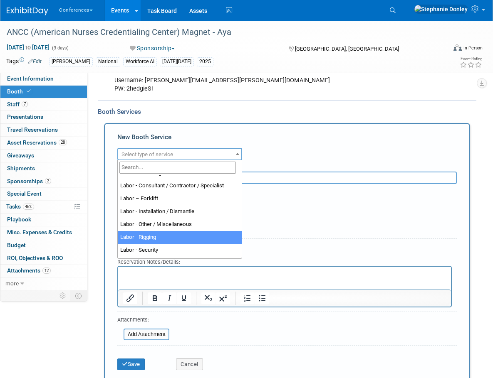
select select "23"
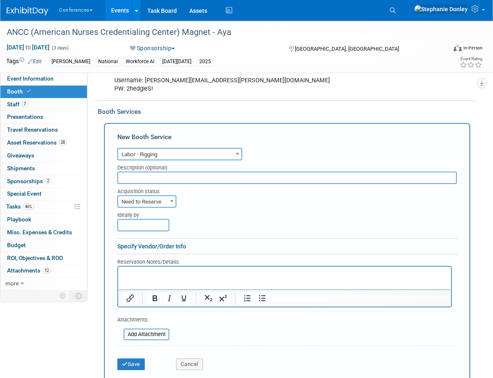
click at [146, 176] on input "text" at bounding box center [286, 178] width 339 height 12
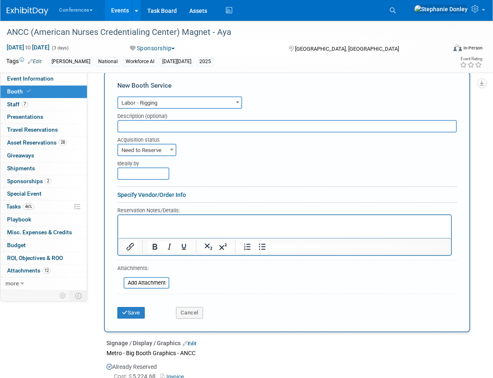
scroll to position [711, 0]
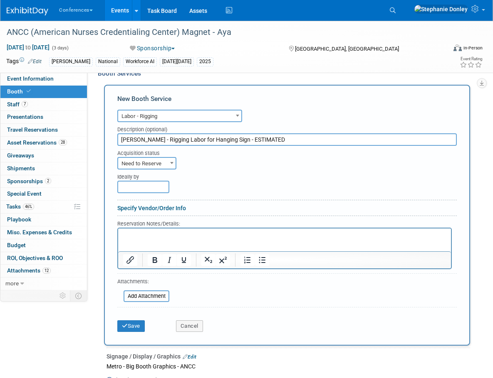
type input "[PERSON_NAME] - Rigging Labor for Hanging Sign - ESTIMATED"
click at [133, 163] on span "Need to Reserve" at bounding box center [146, 164] width 57 height 12
select select "2"
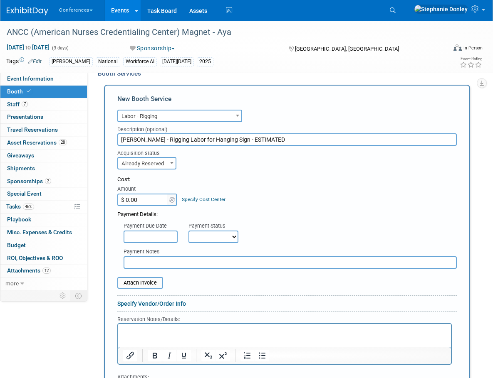
click at [146, 197] on input "$ 0.00" at bounding box center [143, 200] width 52 height 12
type input "$ 271.76"
click at [186, 197] on link "Specify Cost Center" at bounding box center [204, 200] width 44 height 6
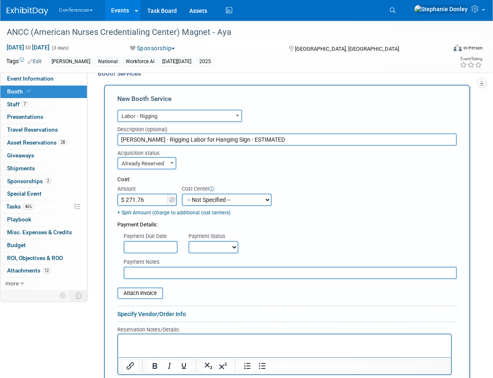
click at [195, 197] on select "-- Not Specified -- Aya Education Aya Healthcare Aya Locums Bespoke Corporate […" at bounding box center [227, 200] width 90 height 12
select select "18965872"
click at [182, 194] on select "-- Not Specified -- Aya Education Aya Healthcare Aya Locums Bespoke Corporate […" at bounding box center [227, 200] width 90 height 12
click at [232, 247] on select "Not Paid Yet Partially Paid Paid in Full" at bounding box center [213, 247] width 50 height 12
select select "3"
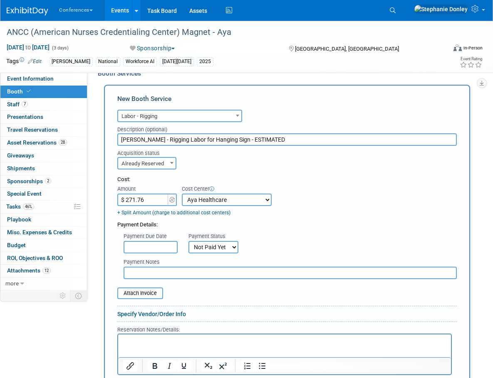
click at [188, 241] on select "Not Paid Yet Partially Paid Paid in Full" at bounding box center [213, 247] width 50 height 12
click at [161, 344] on p "Rich Text Area. Press ALT-0 for help." at bounding box center [284, 342] width 323 height 8
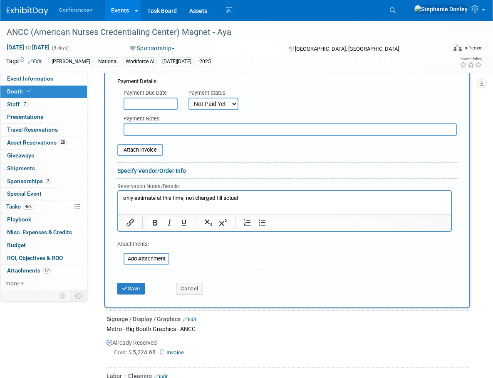
scroll to position [891, 0]
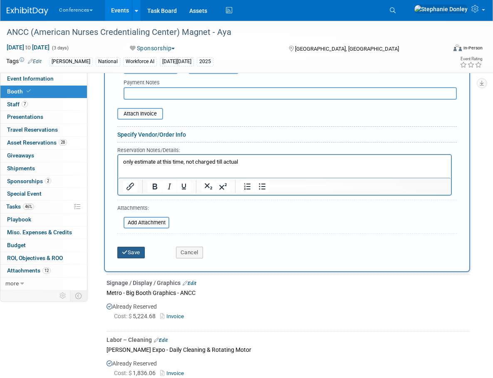
click at [128, 253] on button "Save" at bounding box center [130, 253] width 27 height 12
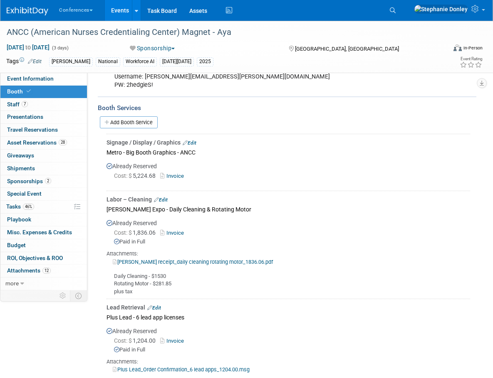
scroll to position [653, 0]
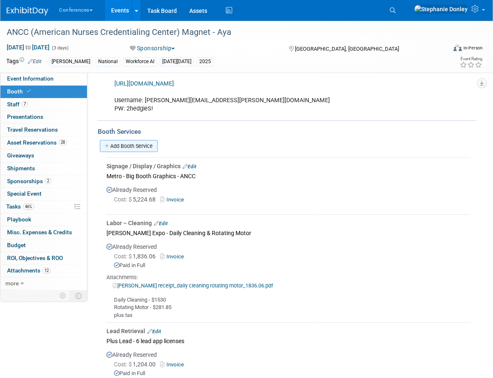
click at [129, 144] on link "Add Booth Service" at bounding box center [129, 146] width 58 height 12
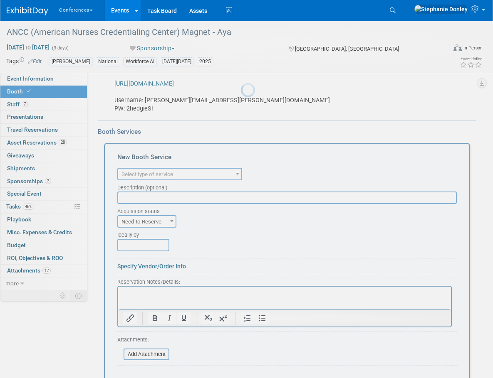
scroll to position [0, 0]
